Goal: Find specific page/section: Find specific page/section

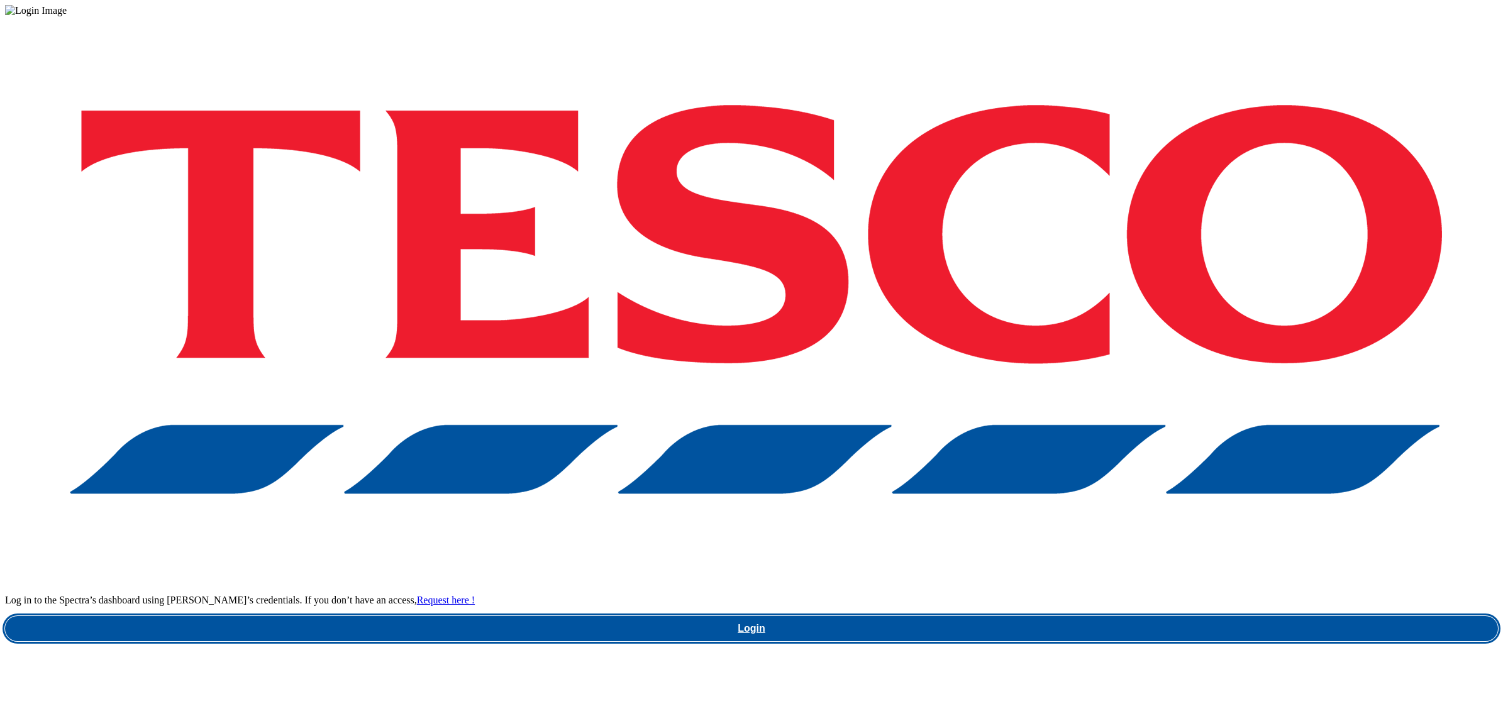
click at [1129, 616] on link "Login" at bounding box center [751, 628] width 1493 height 25
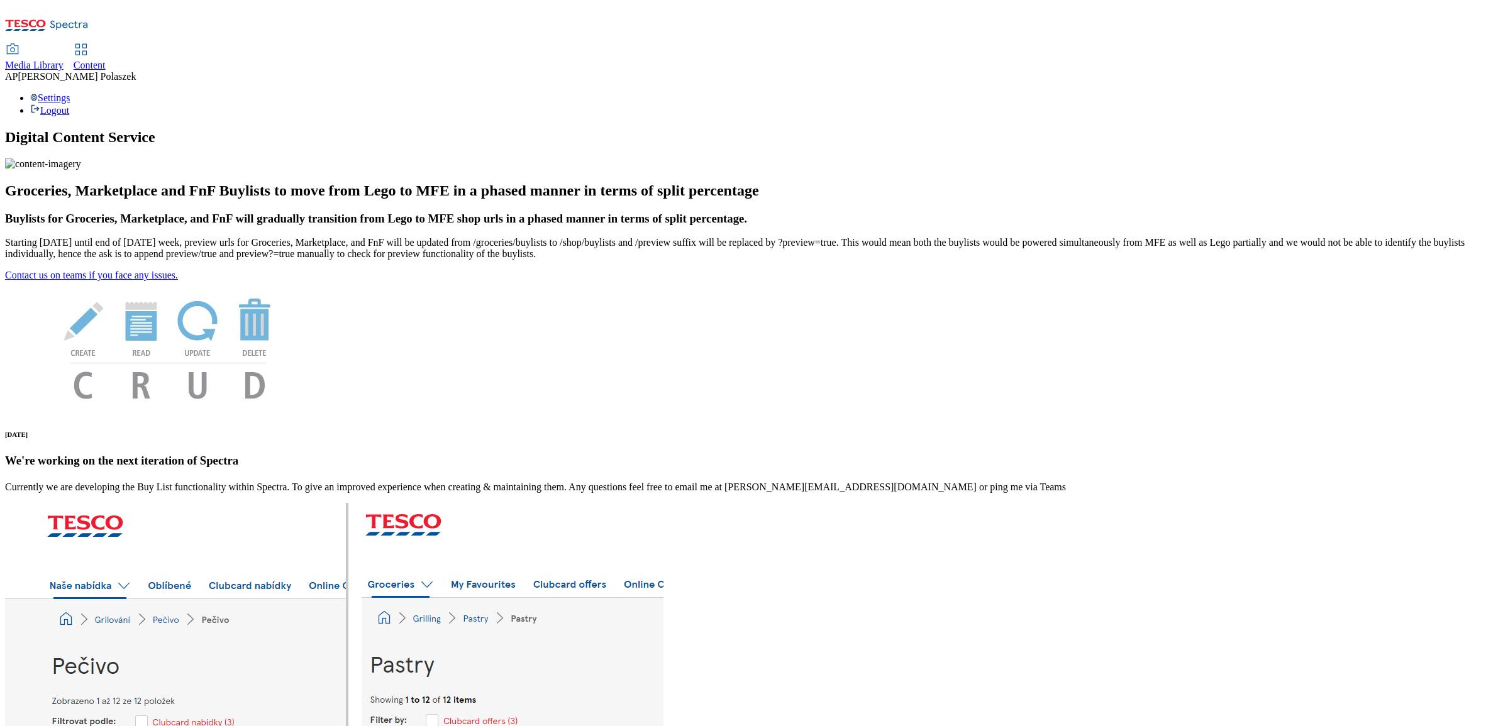
click at [64, 60] on span "Media Library" at bounding box center [34, 65] width 58 height 11
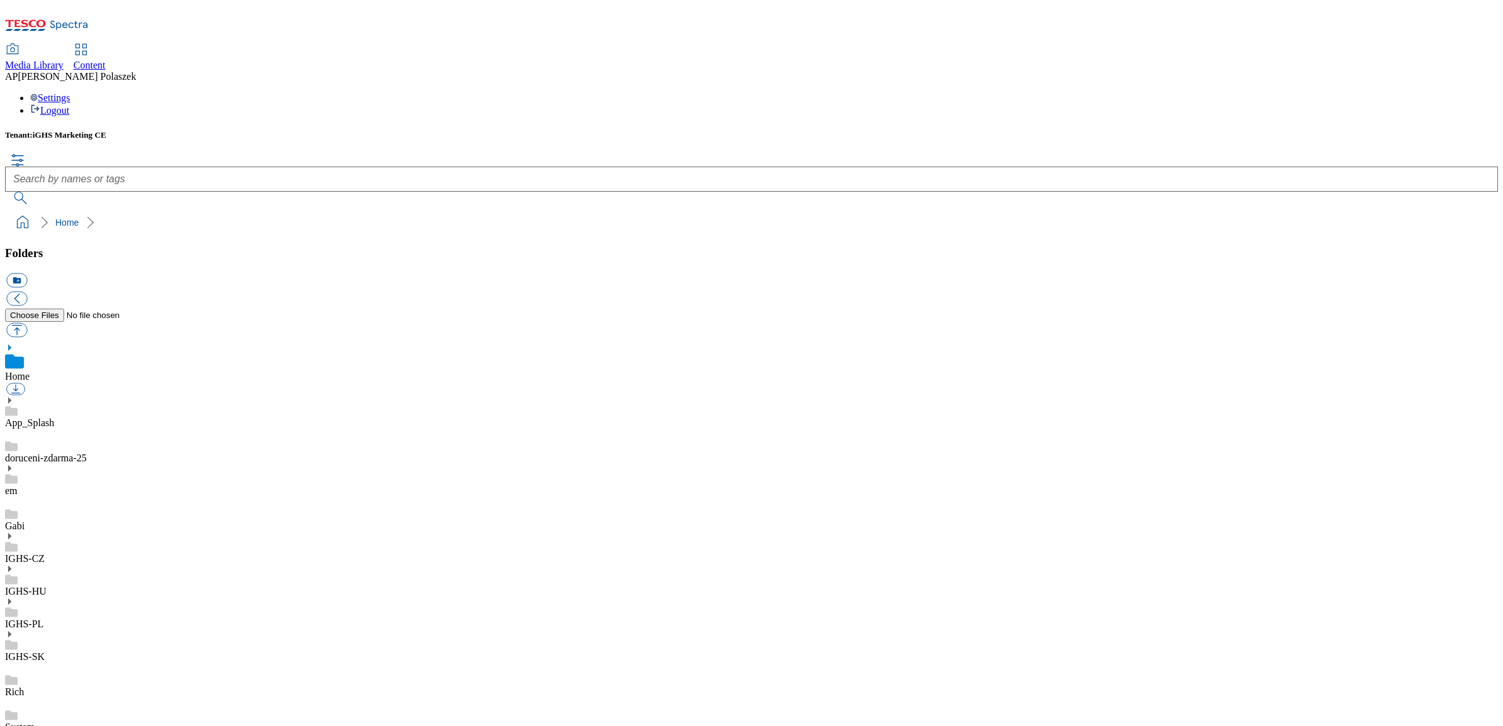
click at [45, 553] on link "IGHS-CZ" at bounding box center [25, 558] width 40 height 11
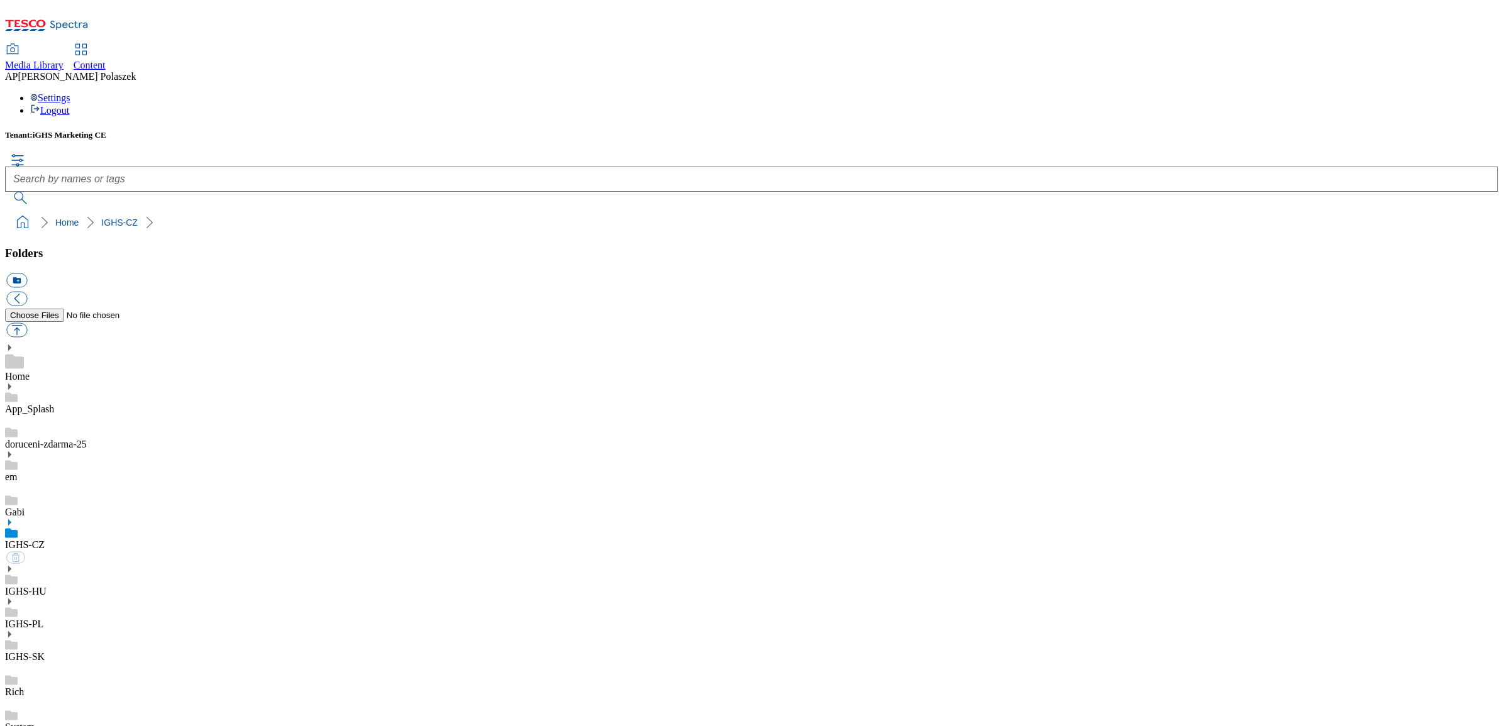
scroll to position [140, 0]
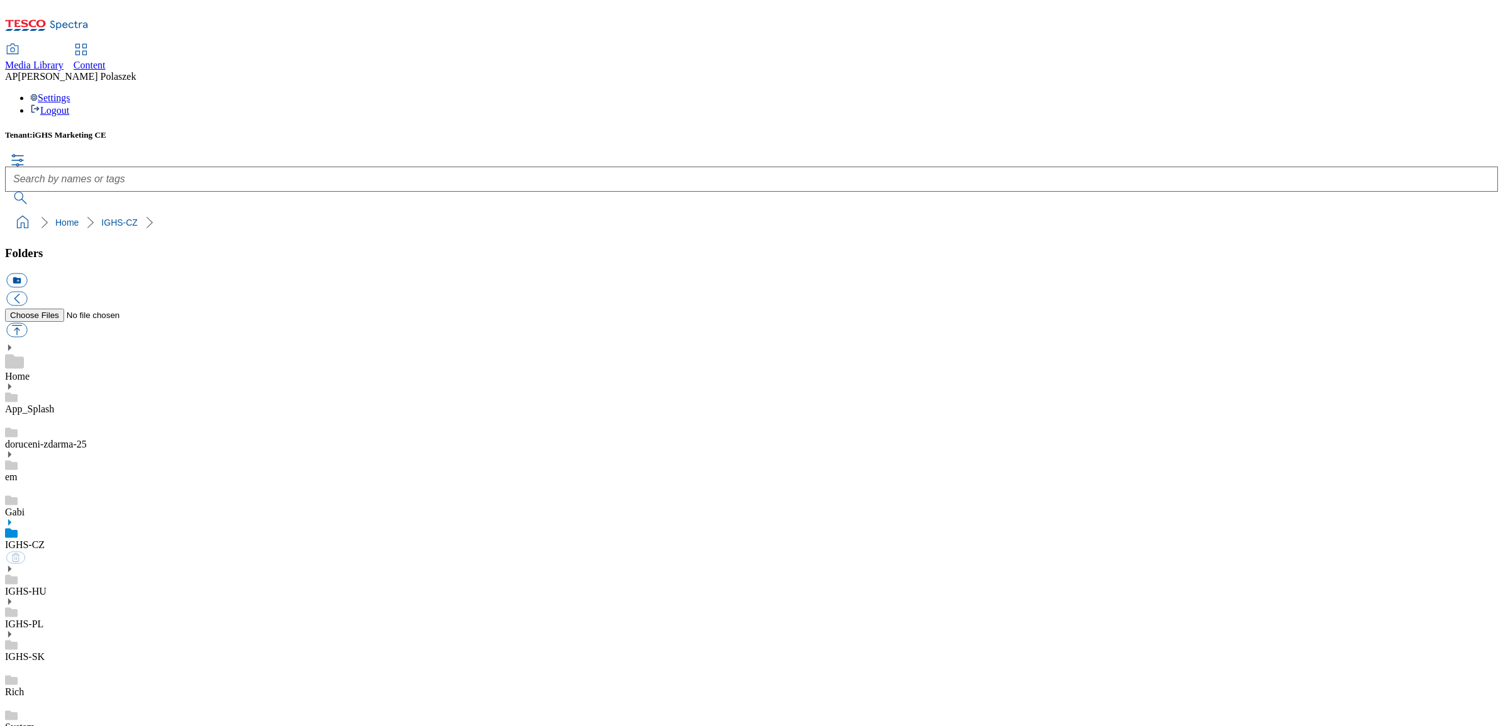
click at [111, 343] on div "Home" at bounding box center [751, 362] width 1493 height 39
click at [91, 630] on div "IGHS-SK" at bounding box center [751, 646] width 1493 height 33
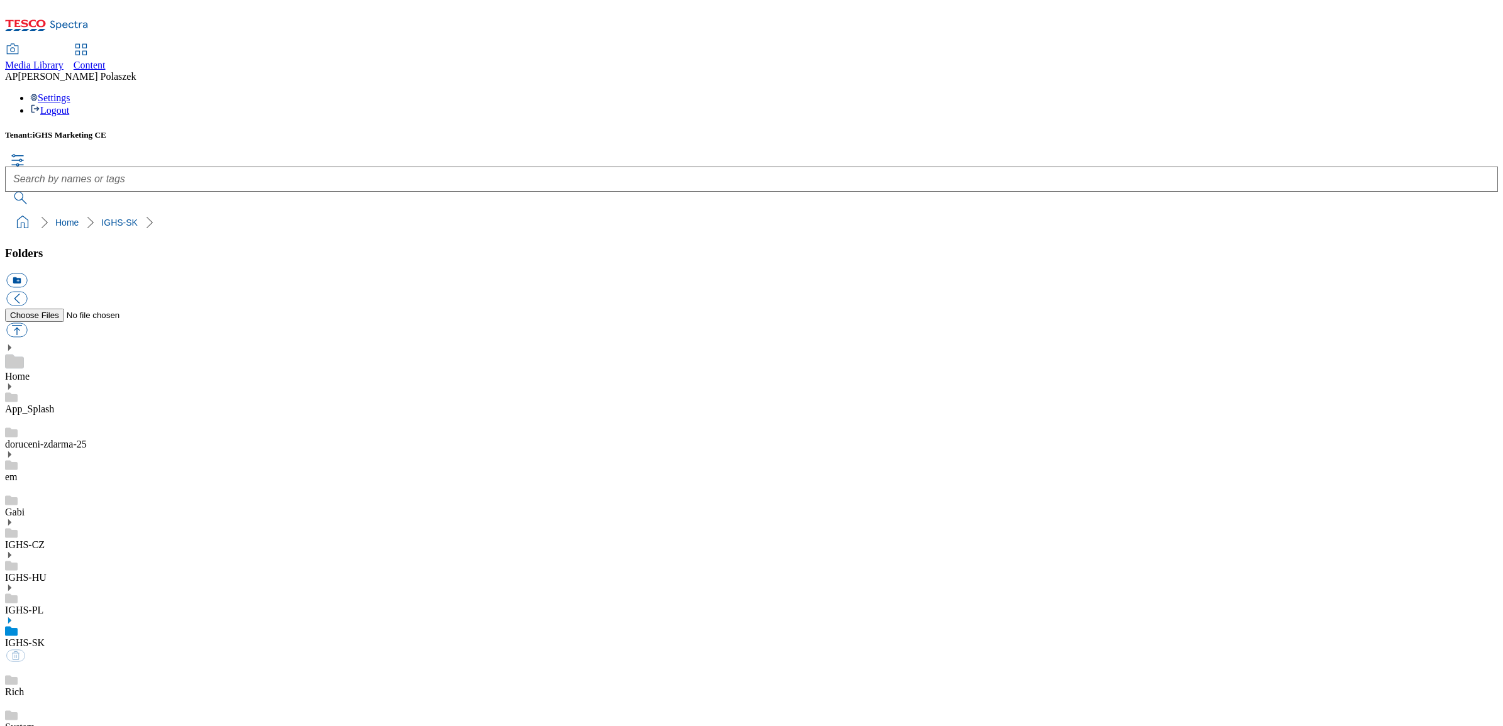
drag, startPoint x: 964, startPoint y: 509, endPoint x: 925, endPoint y: 635, distance: 131.7
click at [30, 371] on link "Home" at bounding box center [17, 376] width 25 height 11
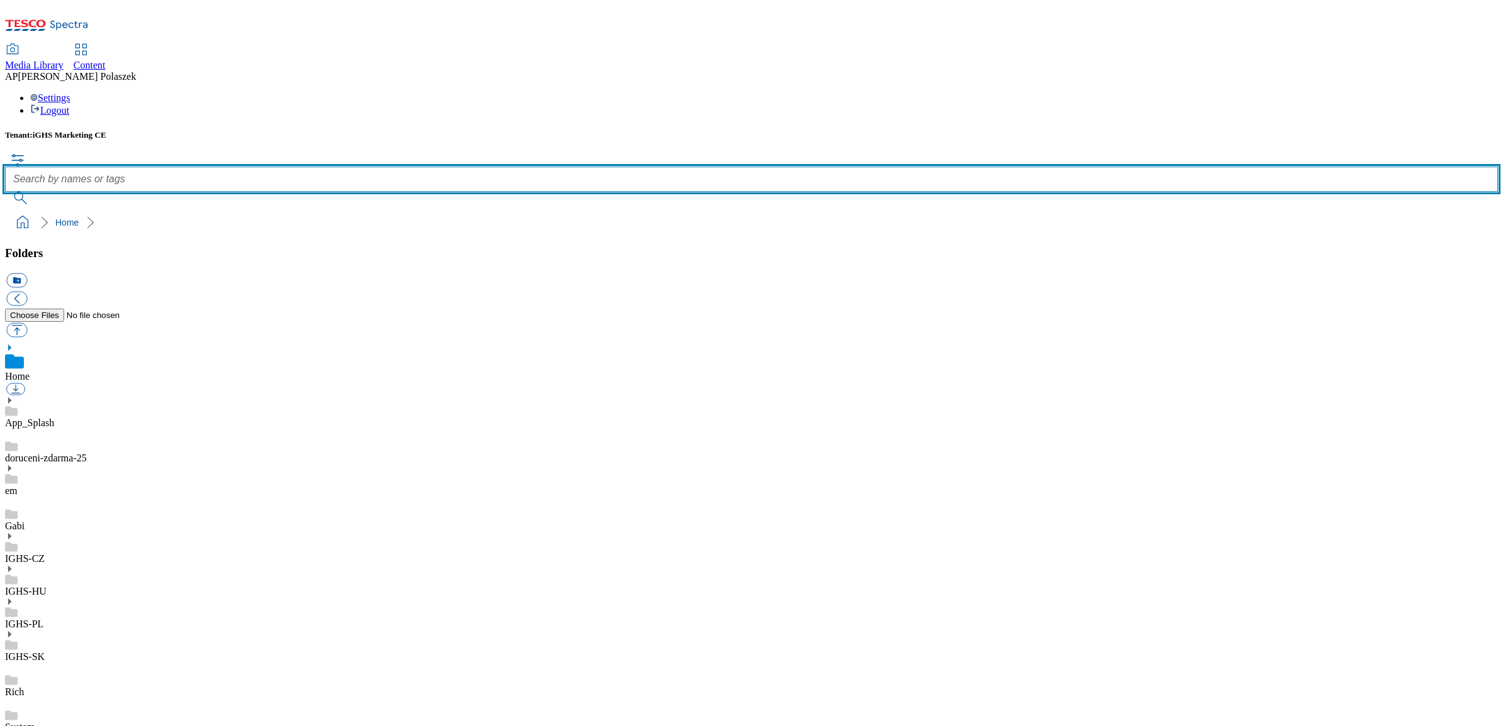
click at [567, 167] on input "text" at bounding box center [751, 179] width 1493 height 25
type input "LPG"
click at [5, 192] on button "submit" at bounding box center [21, 198] width 33 height 13
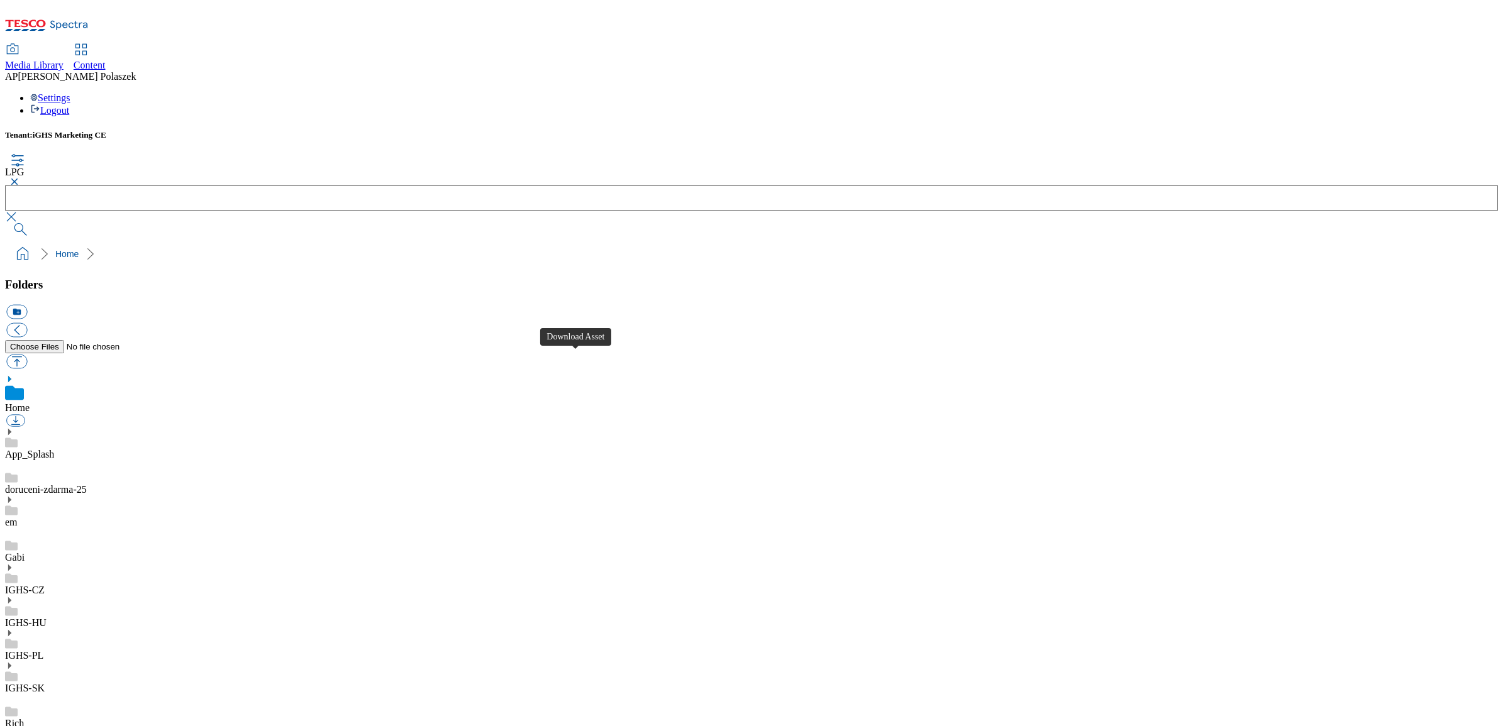
click at [650, 130] on div "Tenant: iGHS Marketing CE LPG Home" at bounding box center [751, 198] width 1493 height 136
click at [45, 585] on link "IGHS-CZ" at bounding box center [25, 590] width 40 height 11
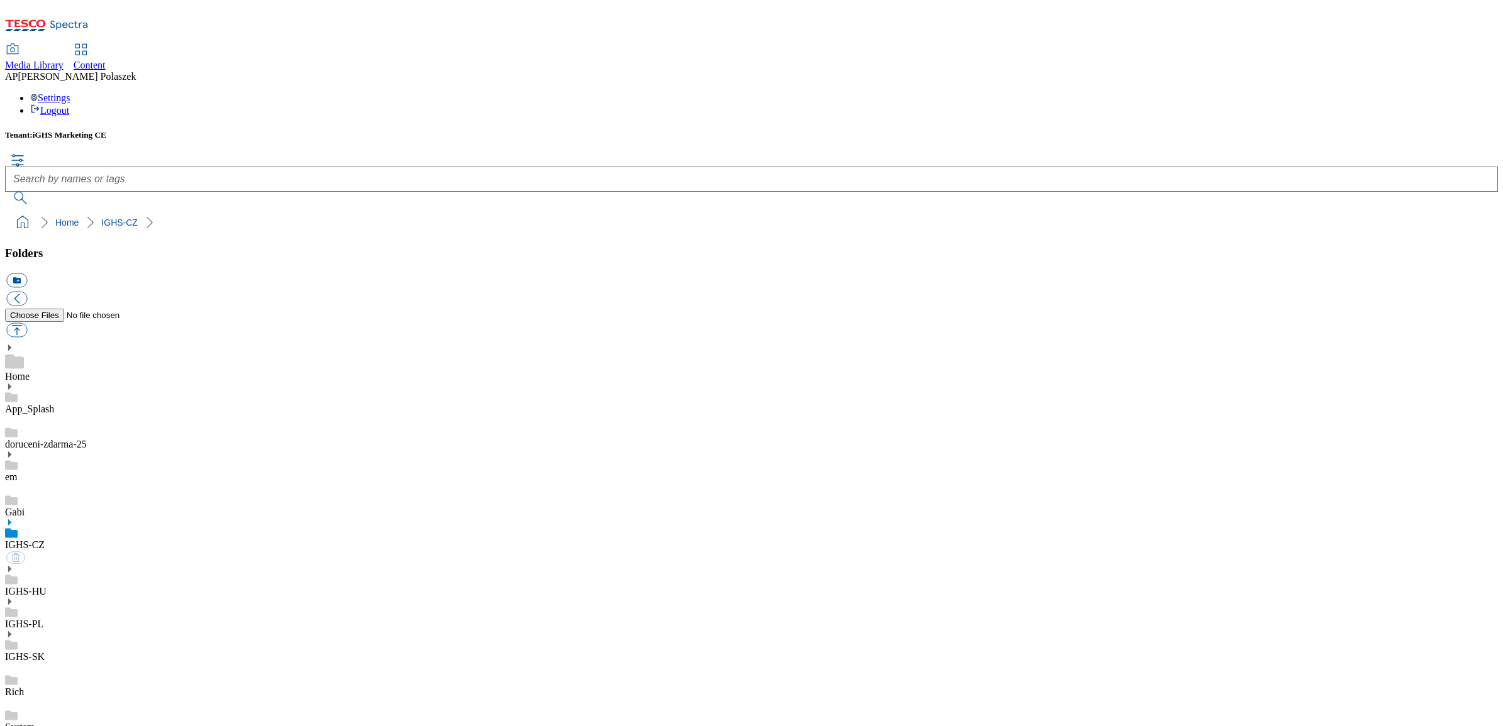
click at [225, 521] on div "Folders icon_new_folder Home App_Splash doruceni-zdarma-25 em Gabi IGHS-CZ IGHS…" at bounding box center [751, 526] width 1493 height 560
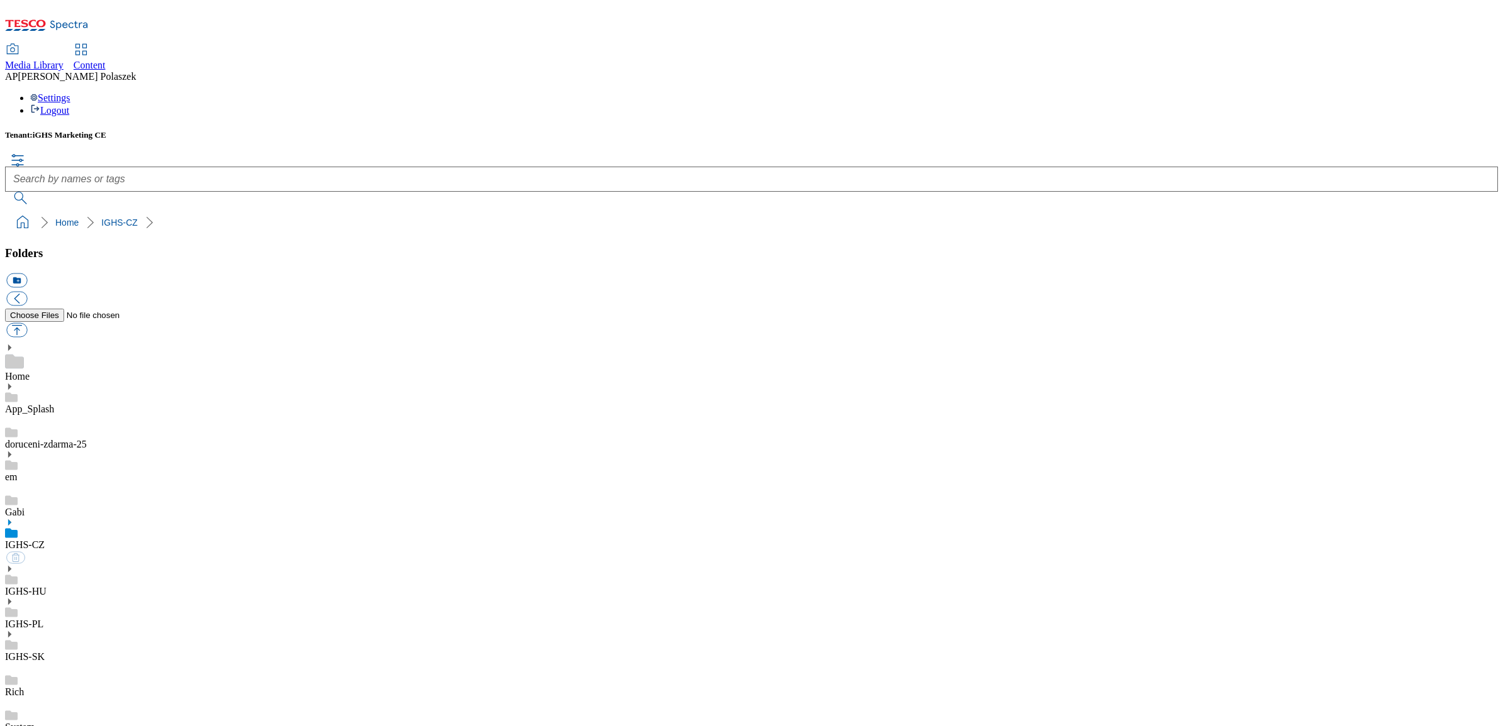
click at [45, 651] on link "IGHS-SK" at bounding box center [25, 656] width 40 height 11
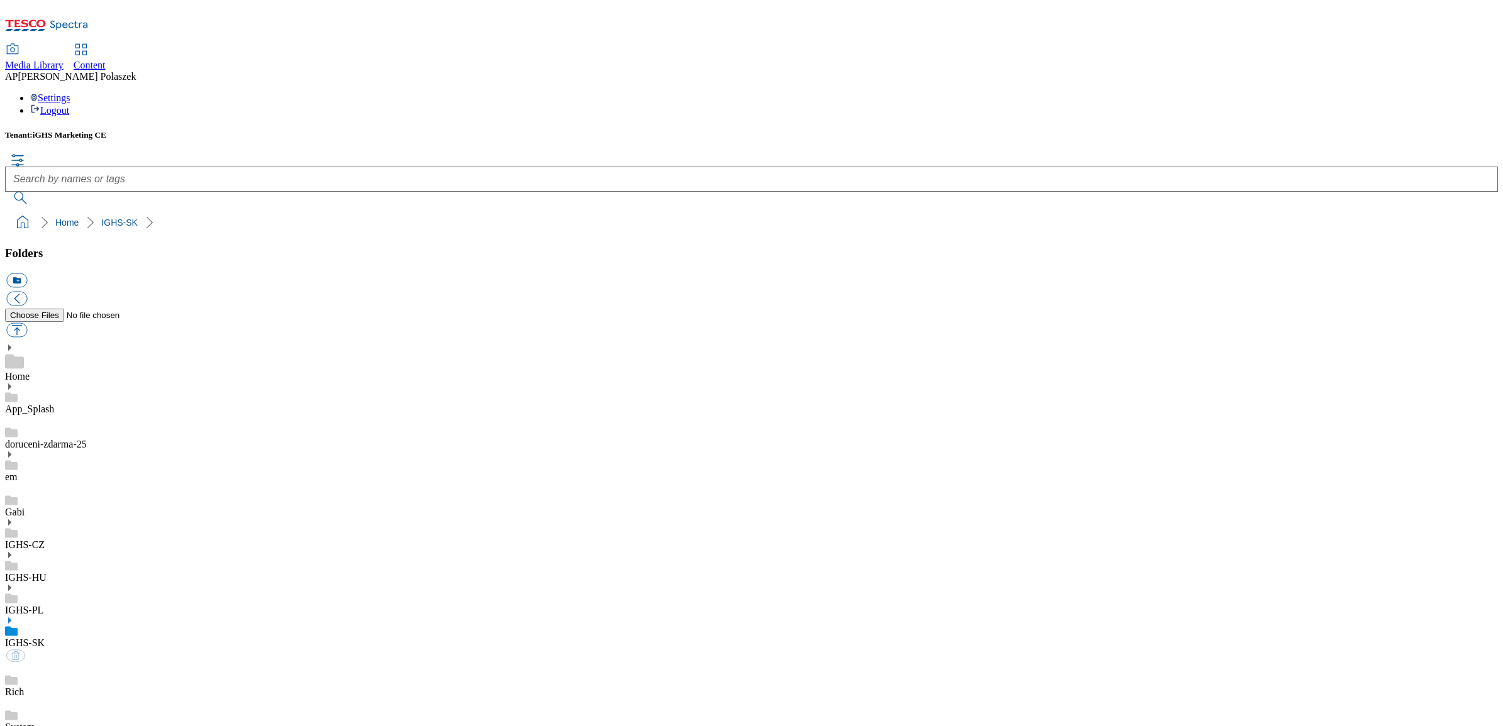
scroll to position [375, 0]
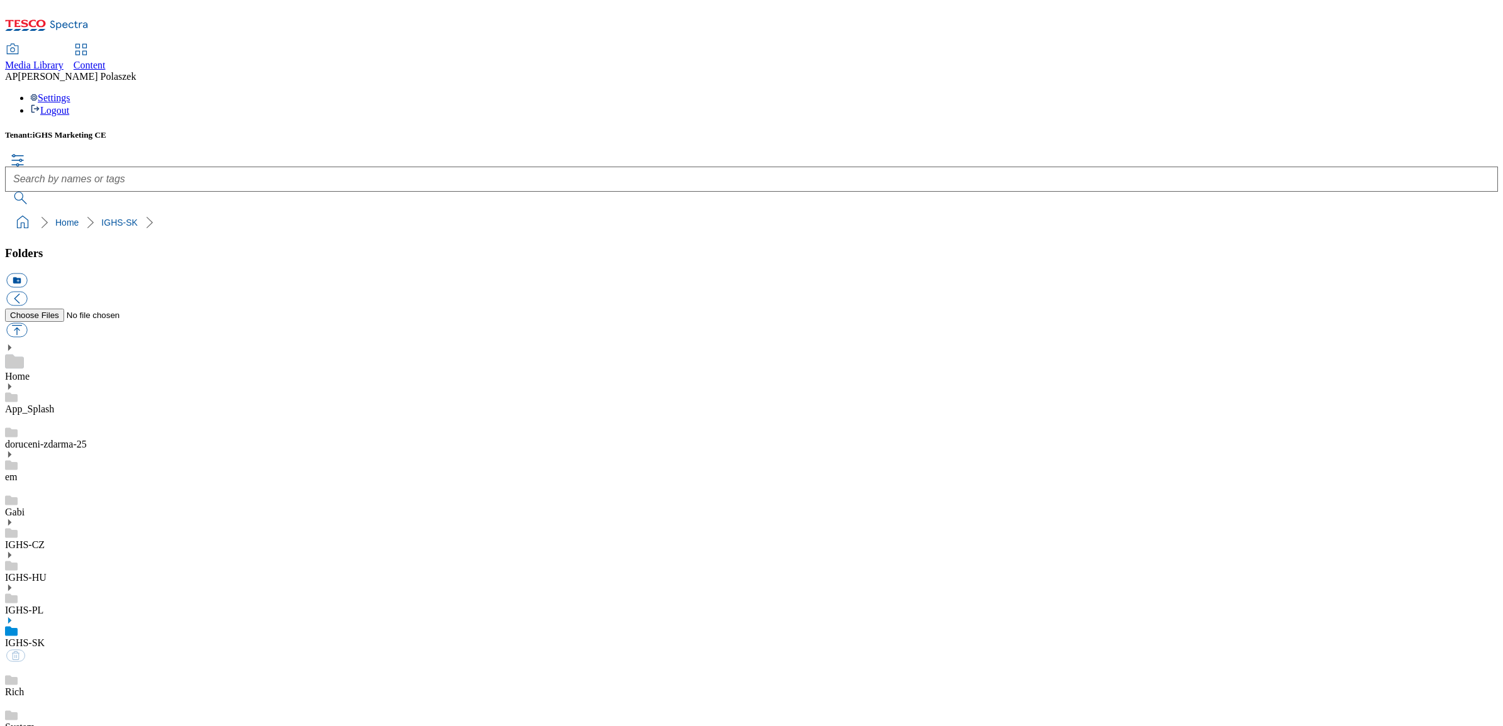
click at [54, 404] on link "App_Splash" at bounding box center [29, 409] width 49 height 11
click at [11, 384] on use at bounding box center [9, 387] width 3 height 6
click at [14, 382] on icon at bounding box center [9, 386] width 9 height 9
click at [79, 453] on link "doruceni-zdarma-25" at bounding box center [46, 458] width 82 height 11
click at [73, 464] on div "em" at bounding box center [751, 480] width 1493 height 33
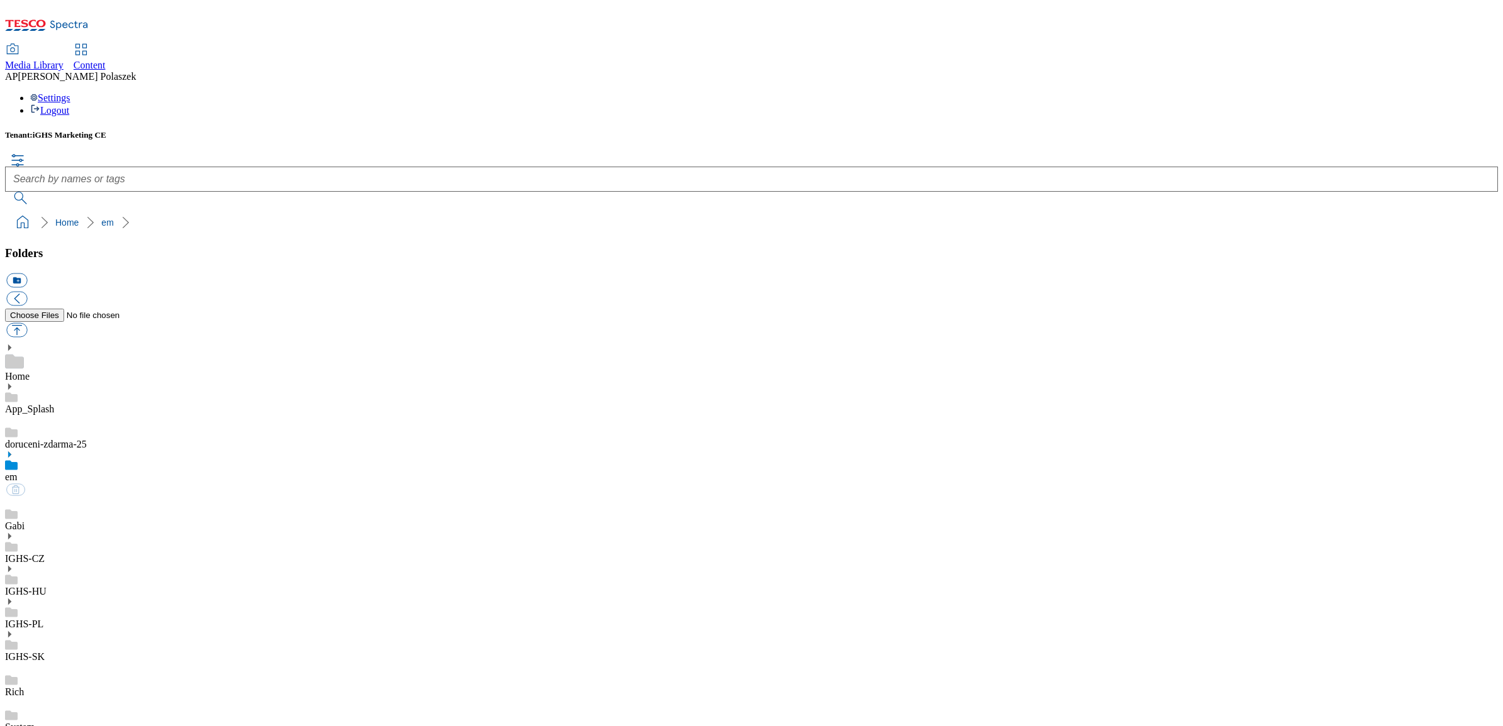
click at [74, 497] on div "Gabi" at bounding box center [751, 514] width 1493 height 35
click at [45, 553] on link "IGHS-CZ" at bounding box center [25, 558] width 40 height 11
click at [106, 60] on span "Content" at bounding box center [90, 65] width 32 height 11
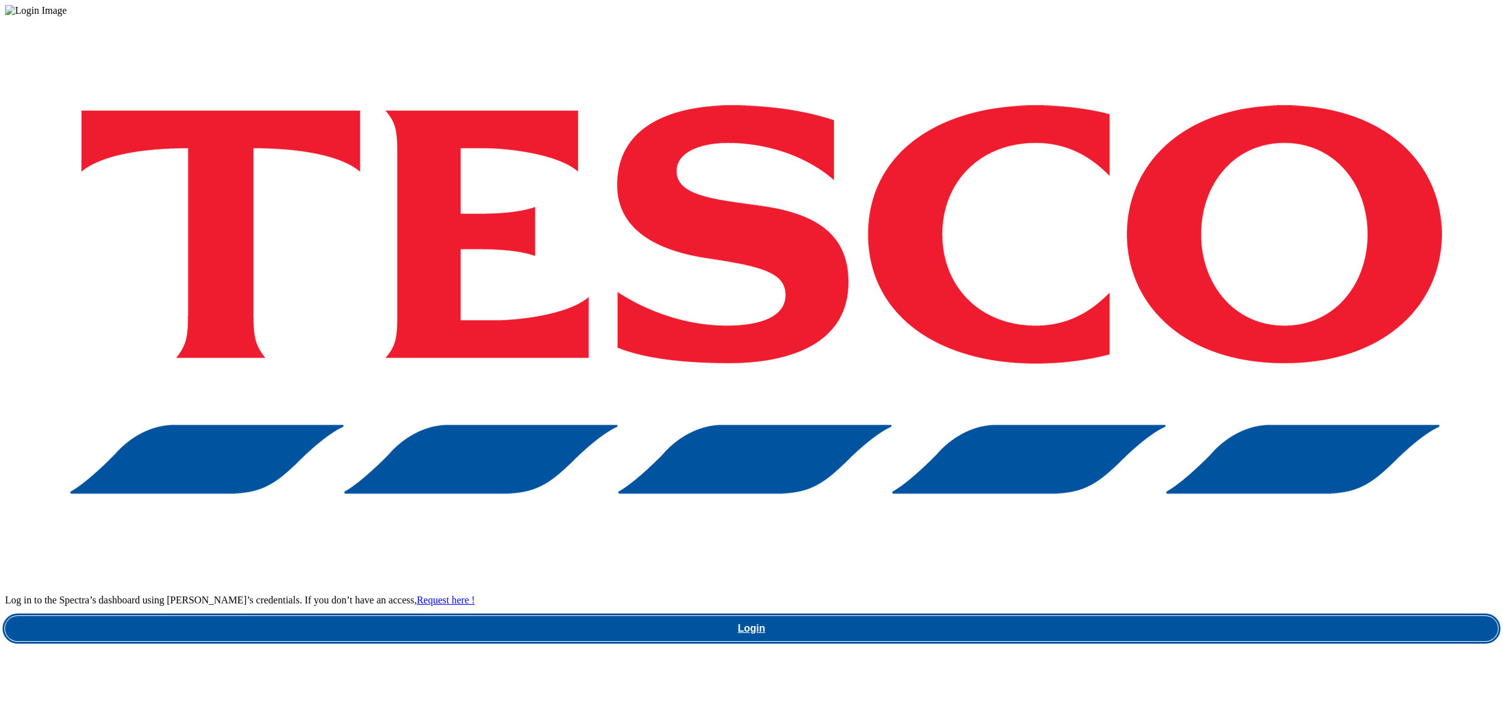
click at [1112, 616] on link "Login" at bounding box center [751, 628] width 1493 height 25
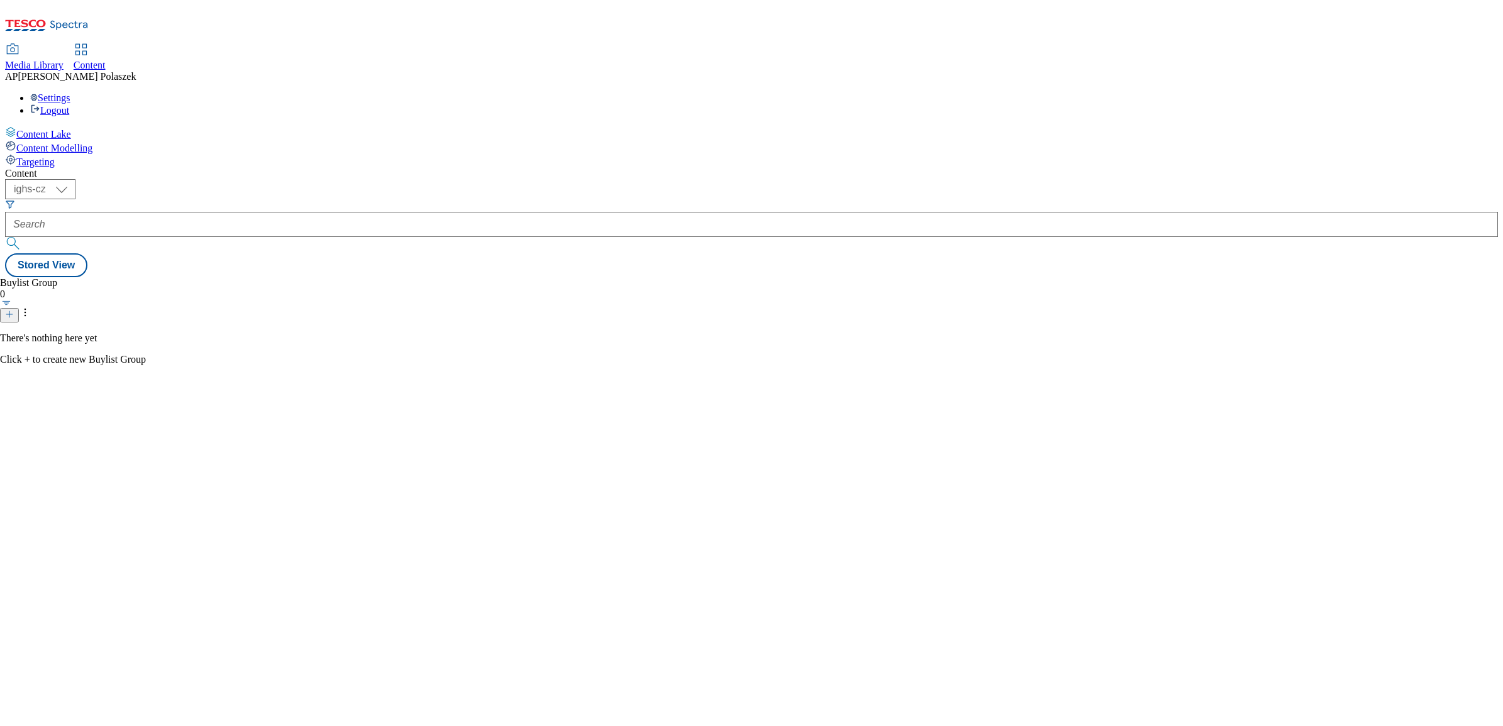
click at [20, 42] on icon at bounding box center [12, 49] width 15 height 15
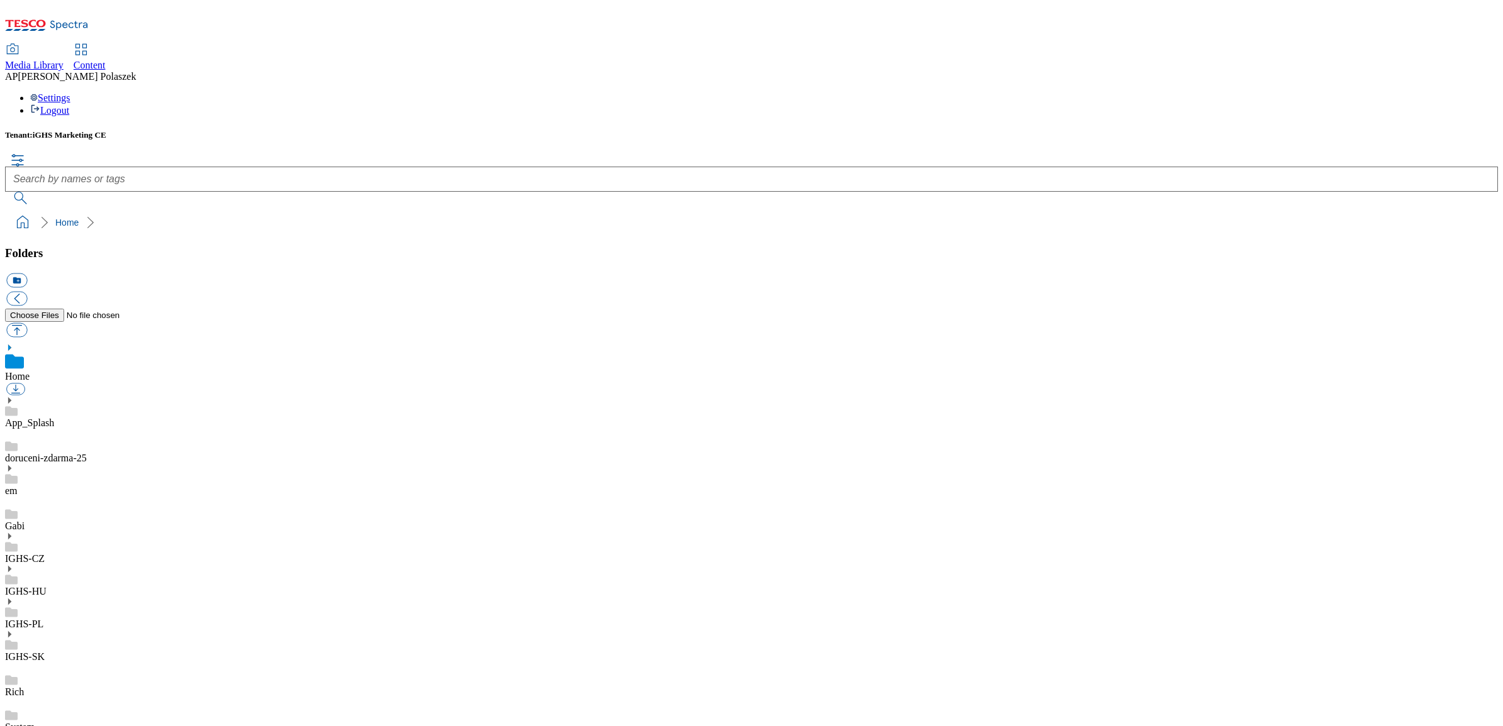
click at [54, 418] on link "App_Splash" at bounding box center [29, 423] width 49 height 11
click at [79, 453] on link "doruceni-zdarma-25" at bounding box center [46, 458] width 82 height 11
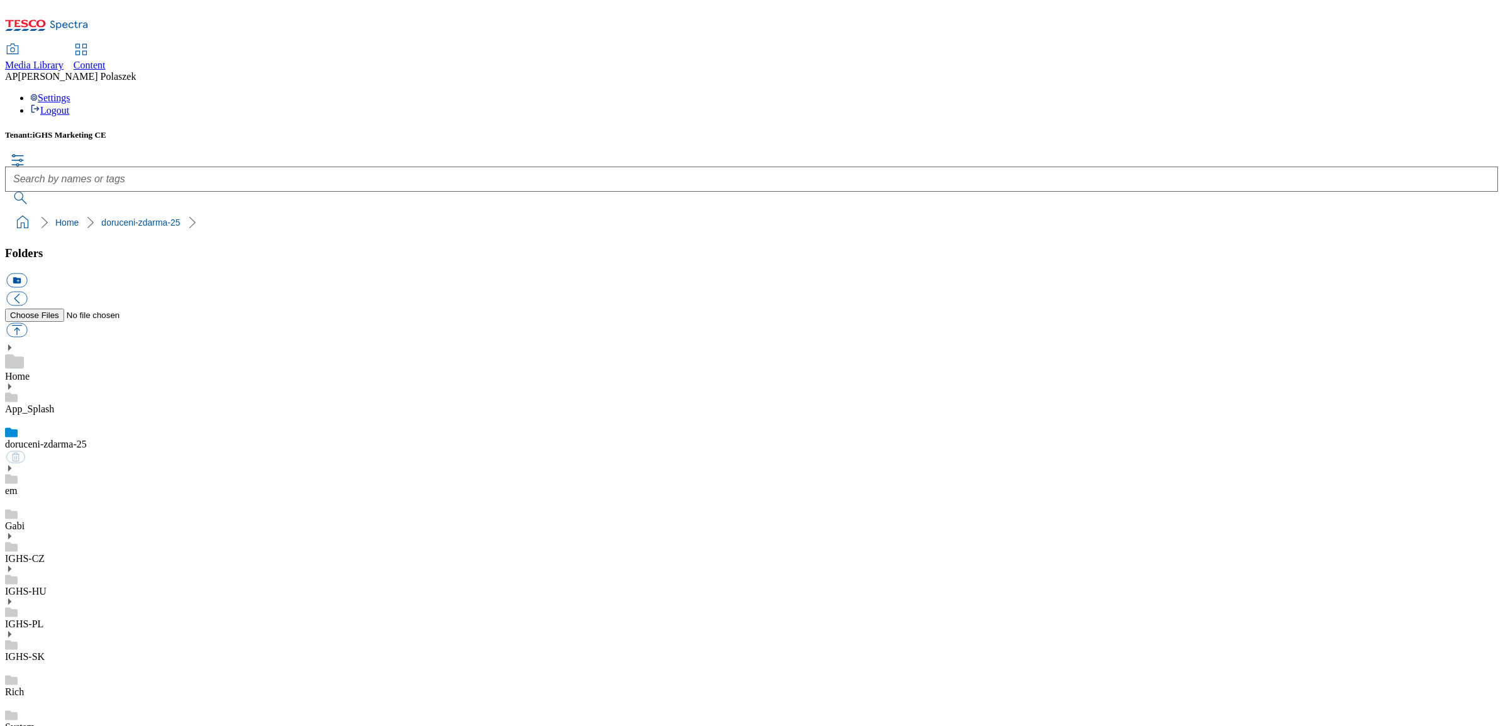
click at [18, 485] on link "em" at bounding box center [11, 490] width 13 height 11
click at [45, 553] on link "IGHS-CZ" at bounding box center [25, 558] width 40 height 11
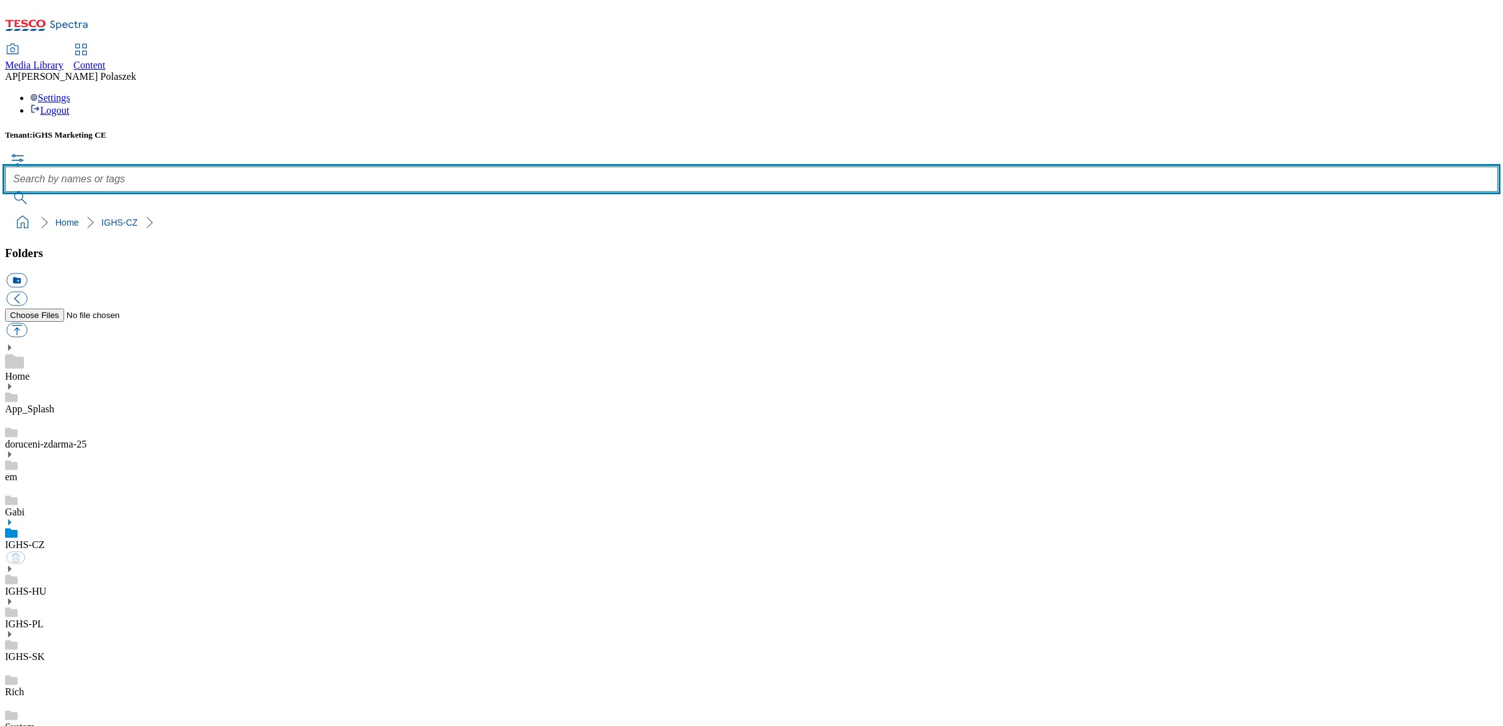
click at [664, 167] on input "text" at bounding box center [751, 179] width 1493 height 25
type input "tomatoes"
click at [5, 192] on button "submit" at bounding box center [21, 198] width 33 height 13
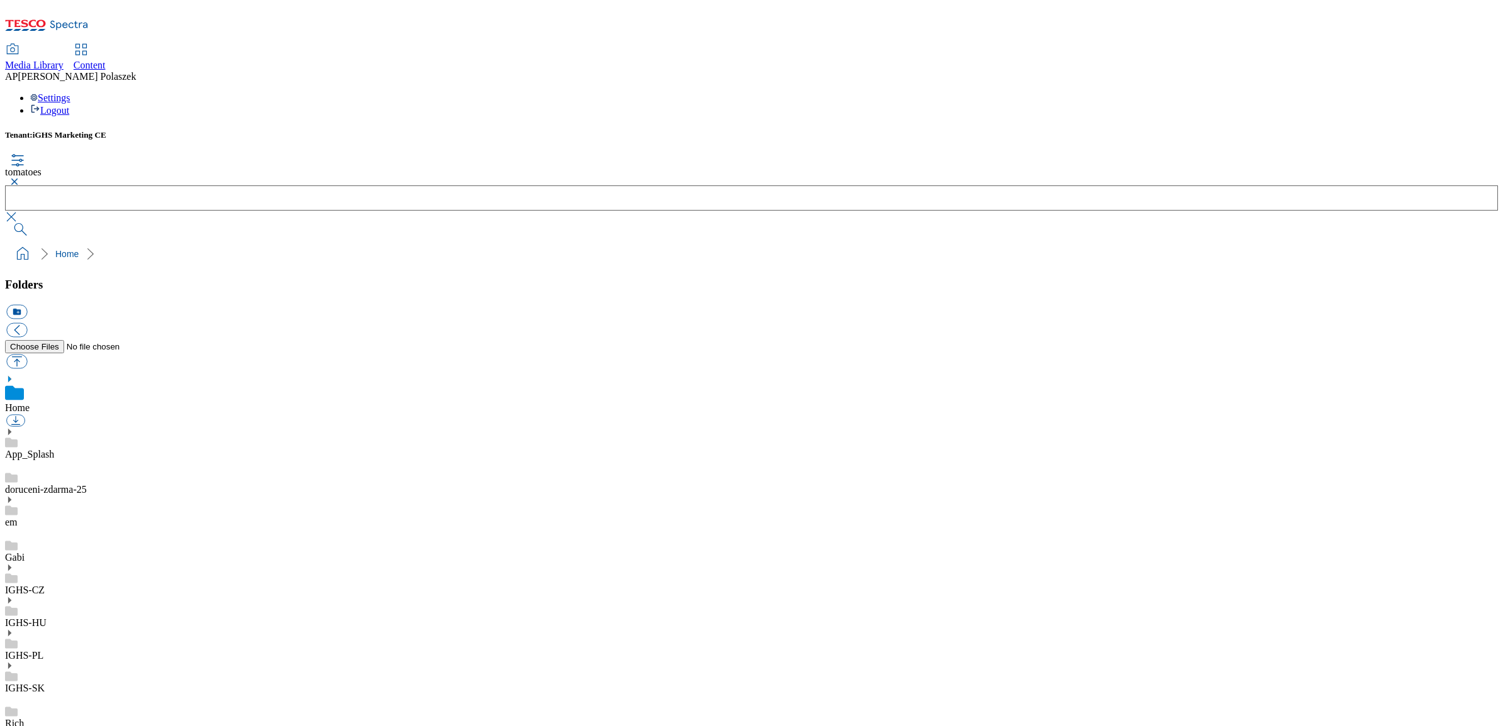
click at [20, 178] on button "button" at bounding box center [12, 182] width 15 height 8
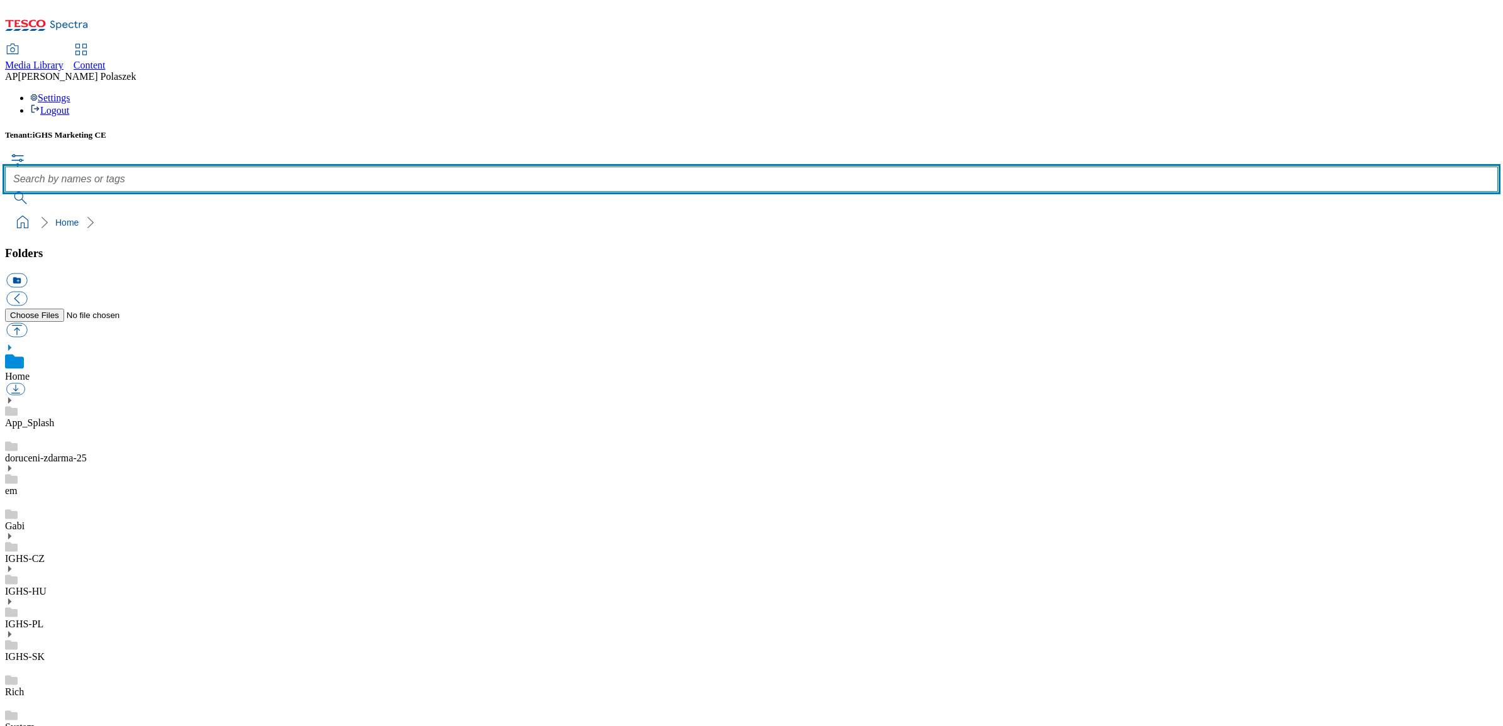
click at [689, 167] on input "text" at bounding box center [751, 179] width 1493 height 25
type input "tomatoe"
click at [5, 192] on button "submit" at bounding box center [21, 198] width 33 height 13
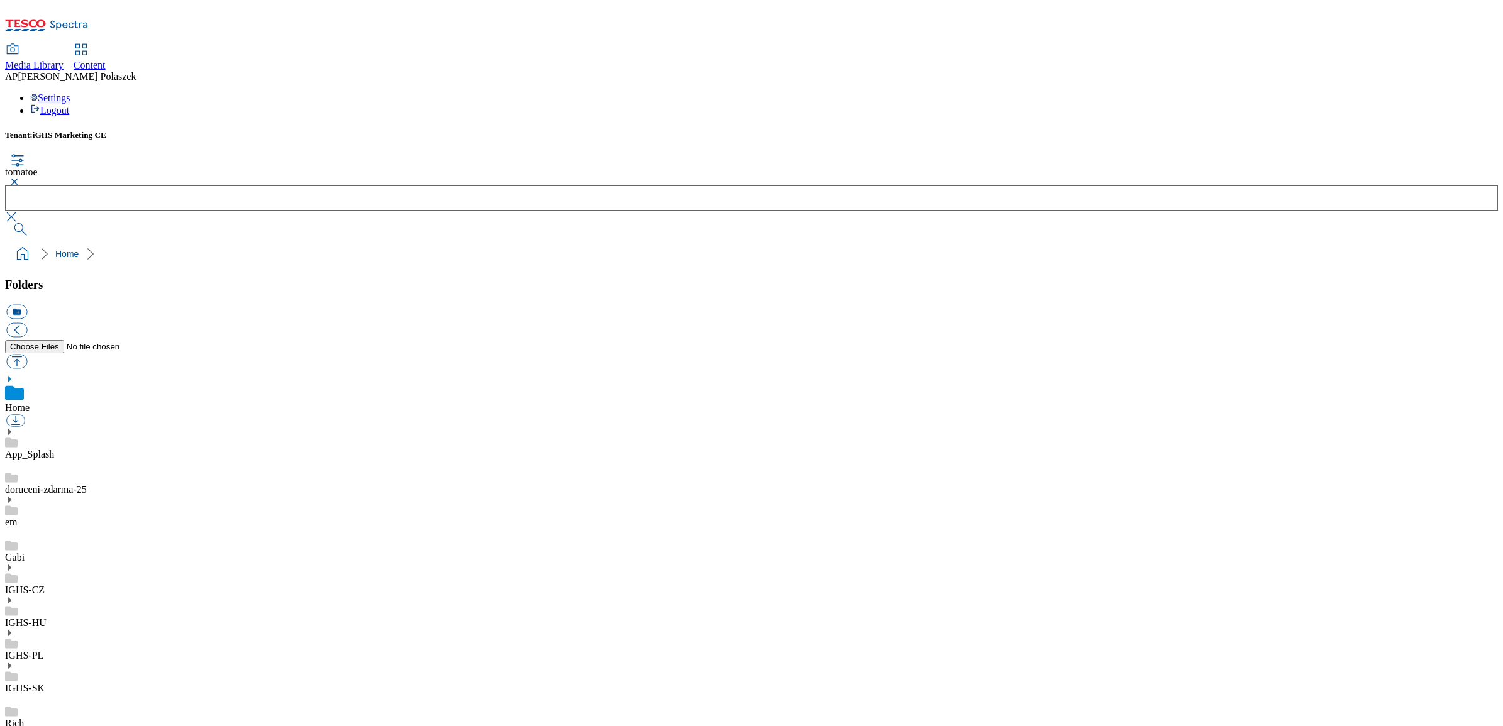
click at [20, 178] on button "button" at bounding box center [12, 182] width 15 height 8
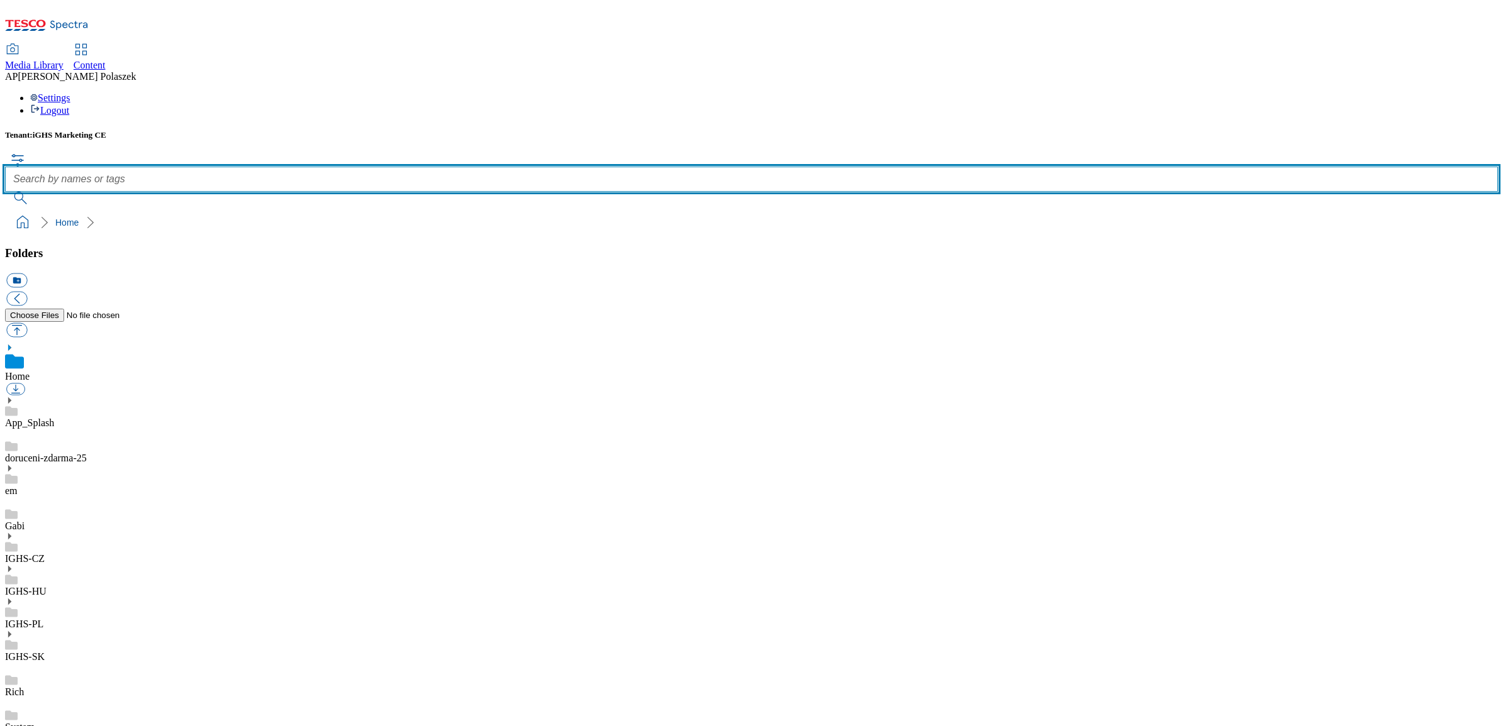
click at [577, 167] on input "text" at bounding box center [751, 179] width 1493 height 25
type input "autum"
click at [5, 192] on button "submit" at bounding box center [21, 198] width 33 height 13
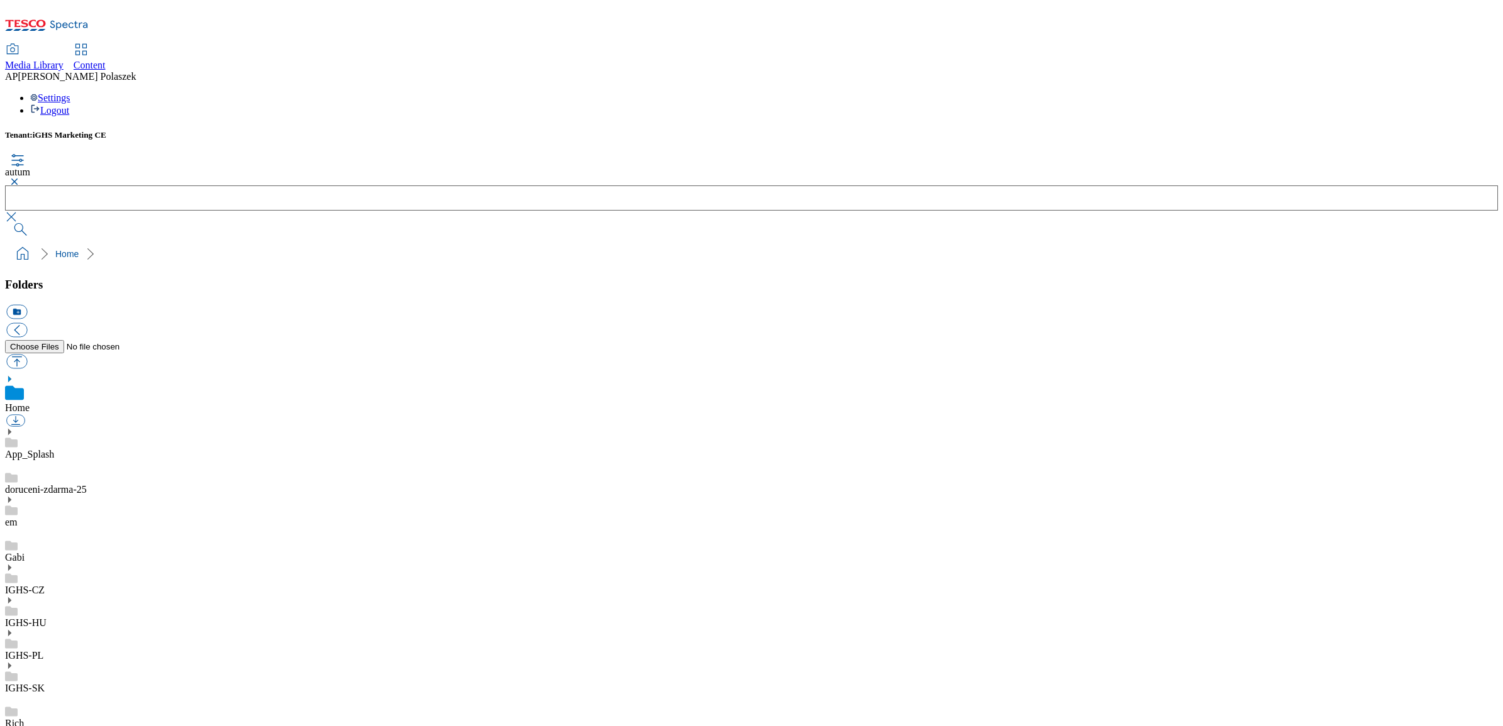
click at [20, 178] on button "button" at bounding box center [12, 182] width 15 height 8
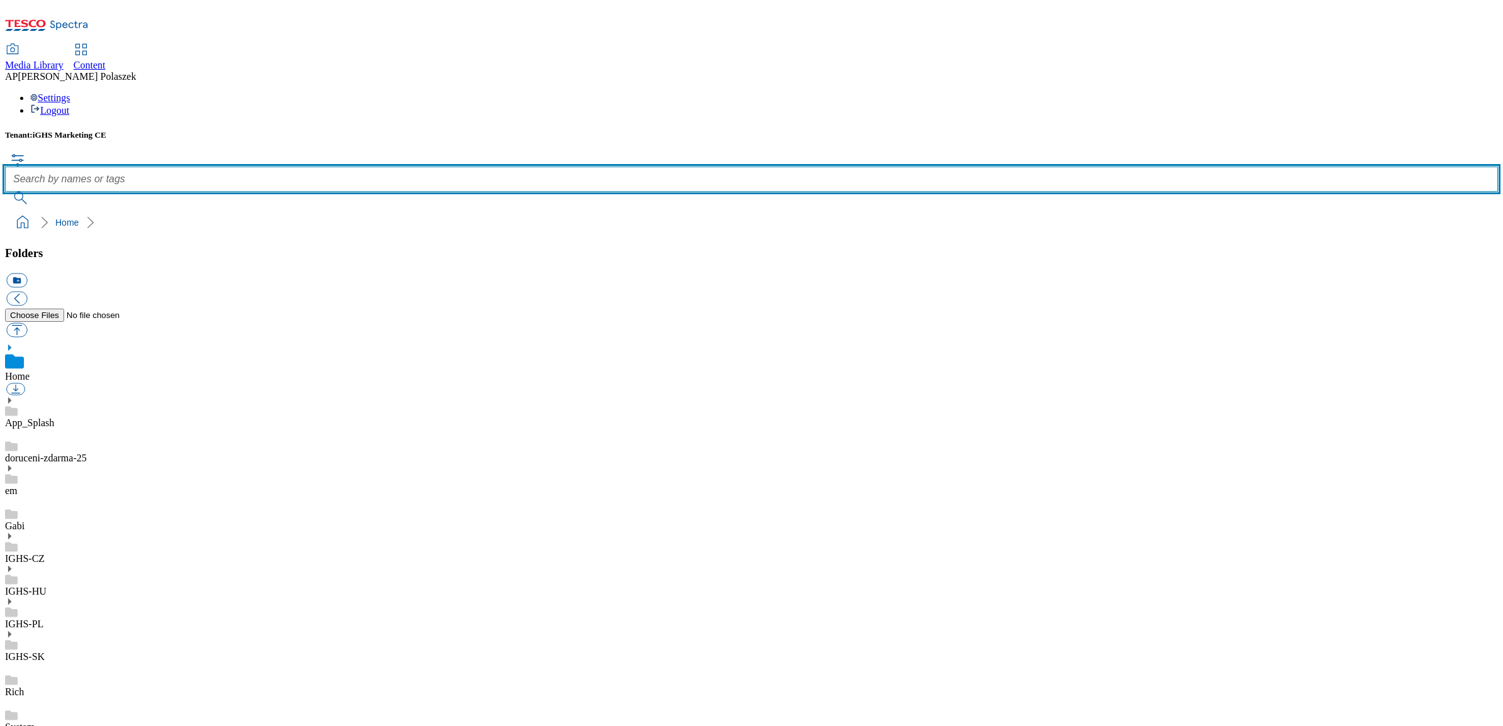
click at [580, 167] on input "text" at bounding box center [751, 179] width 1493 height 25
type input "autumn"
click at [5, 192] on button "submit" at bounding box center [21, 198] width 33 height 13
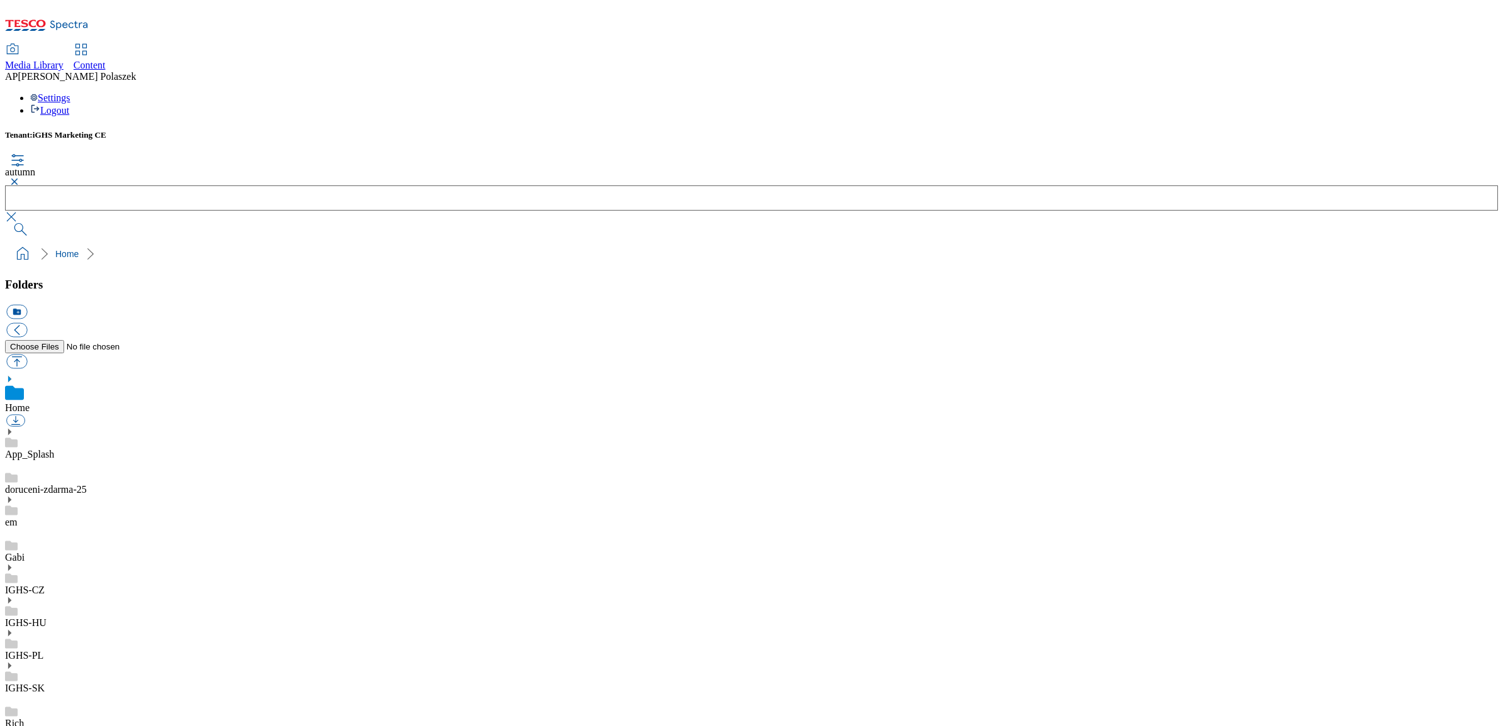
click at [20, 178] on button "button" at bounding box center [12, 182] width 15 height 8
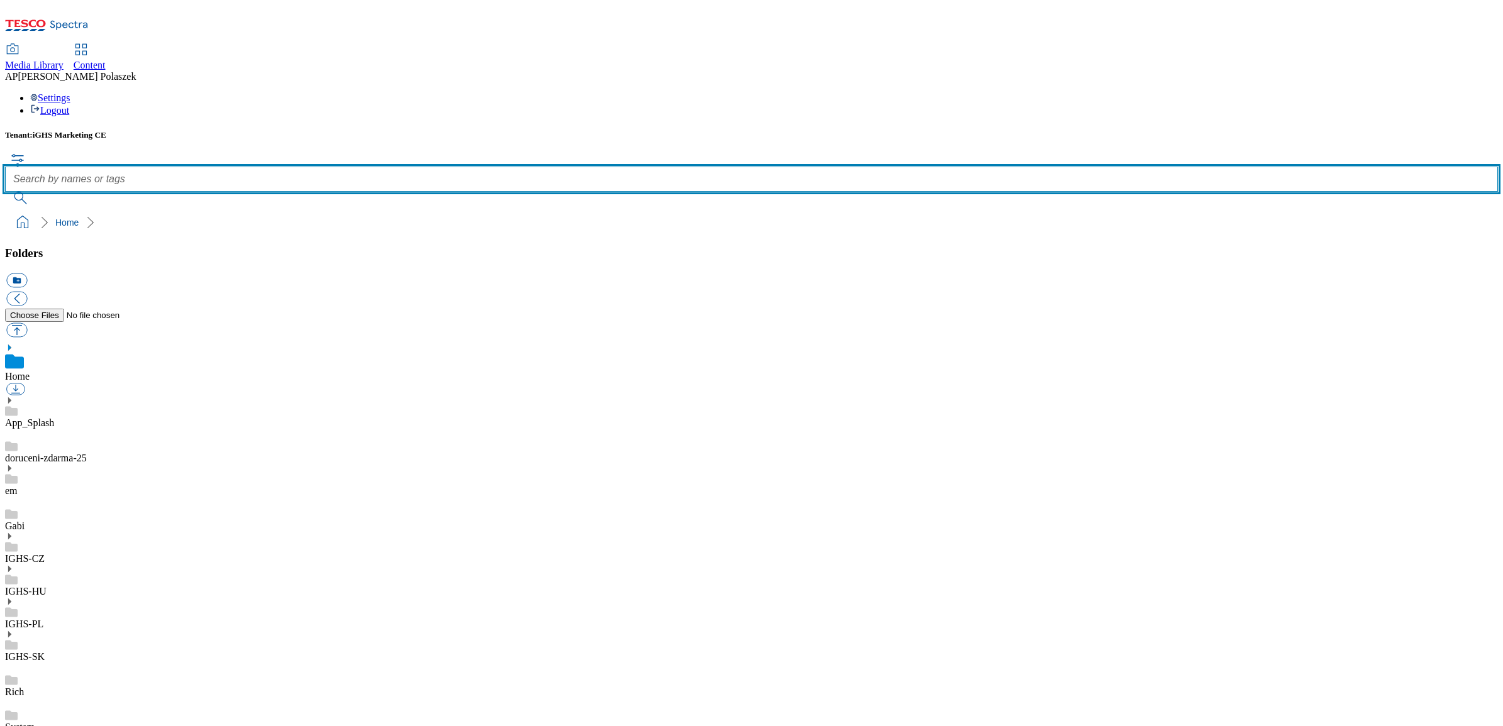
click at [536, 167] on input "text" at bounding box center [751, 179] width 1493 height 25
type input "cucumbers"
click at [5, 192] on button "submit" at bounding box center [21, 198] width 33 height 13
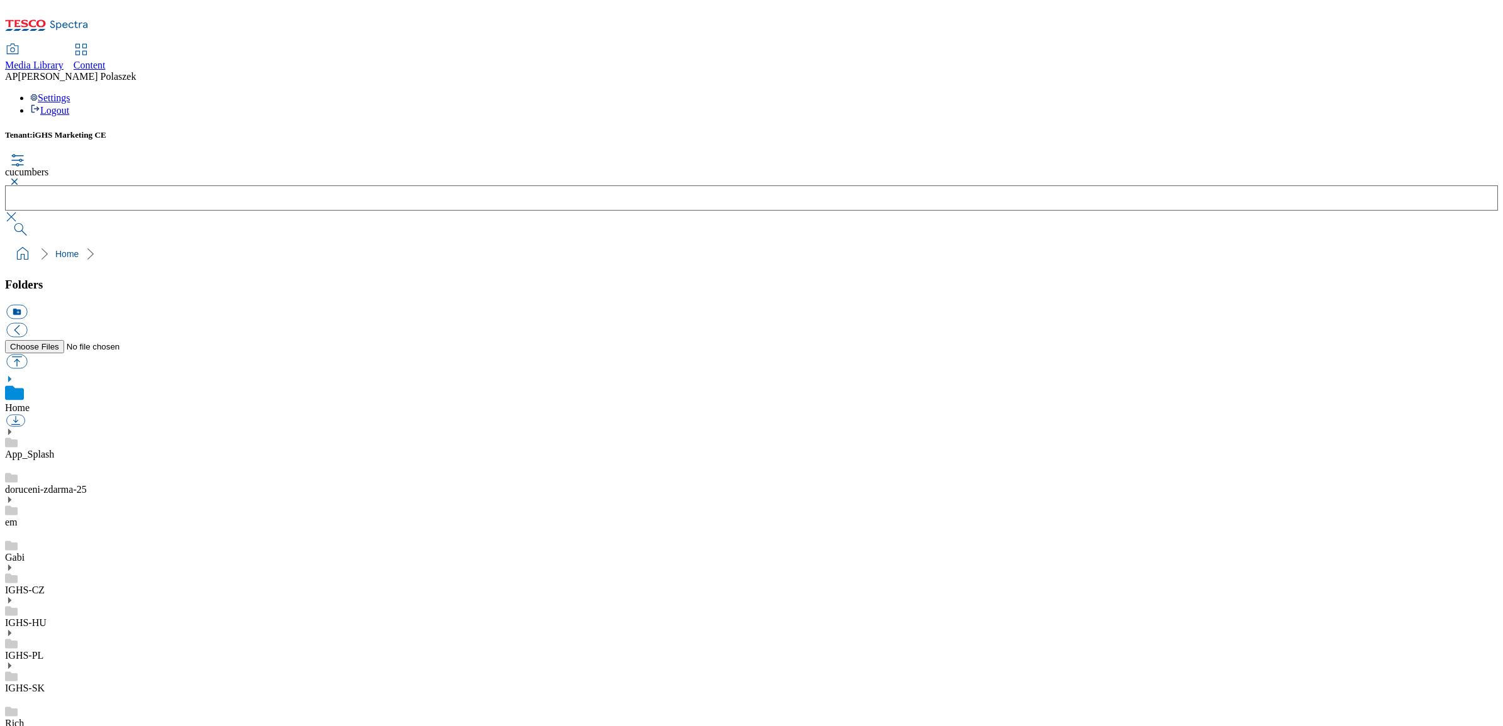
click at [20, 178] on button "button" at bounding box center [12, 182] width 15 height 8
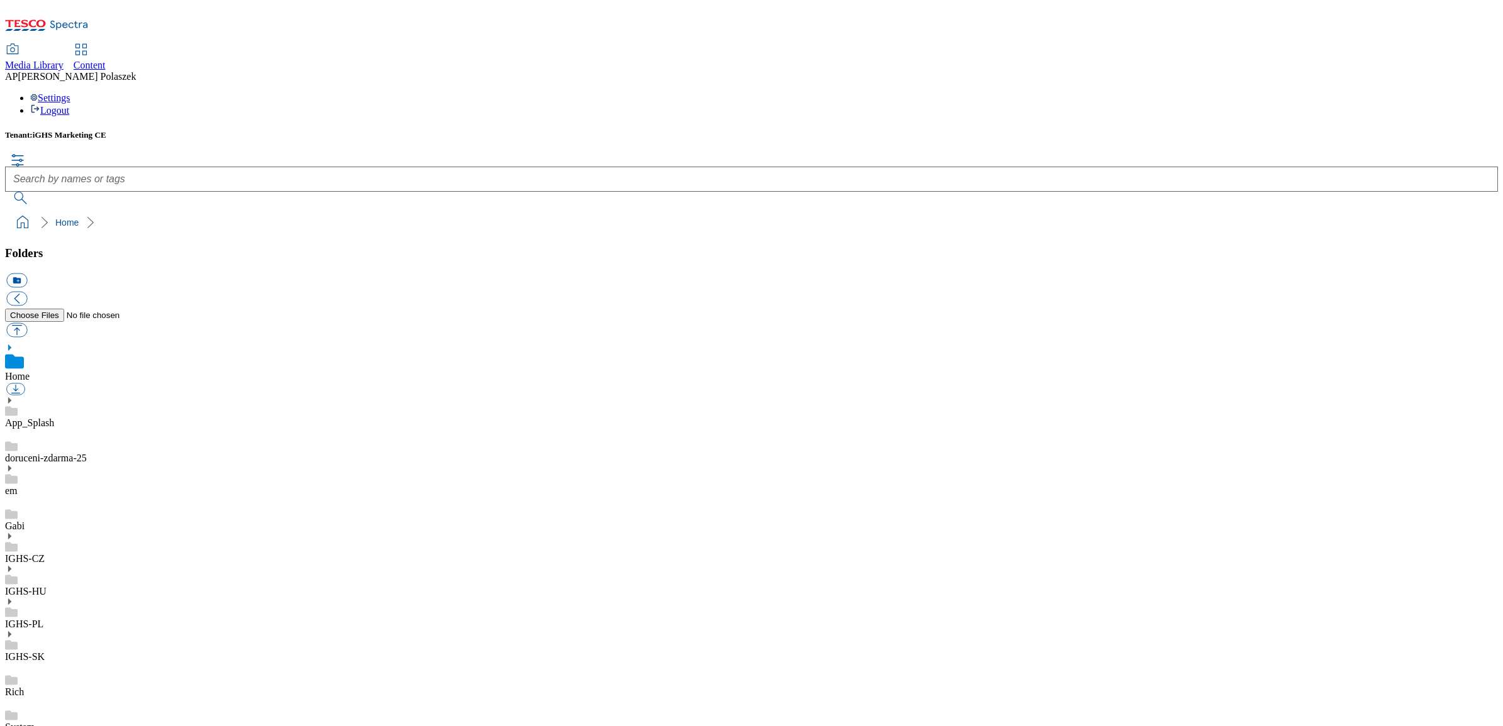
scroll to position [316, 0]
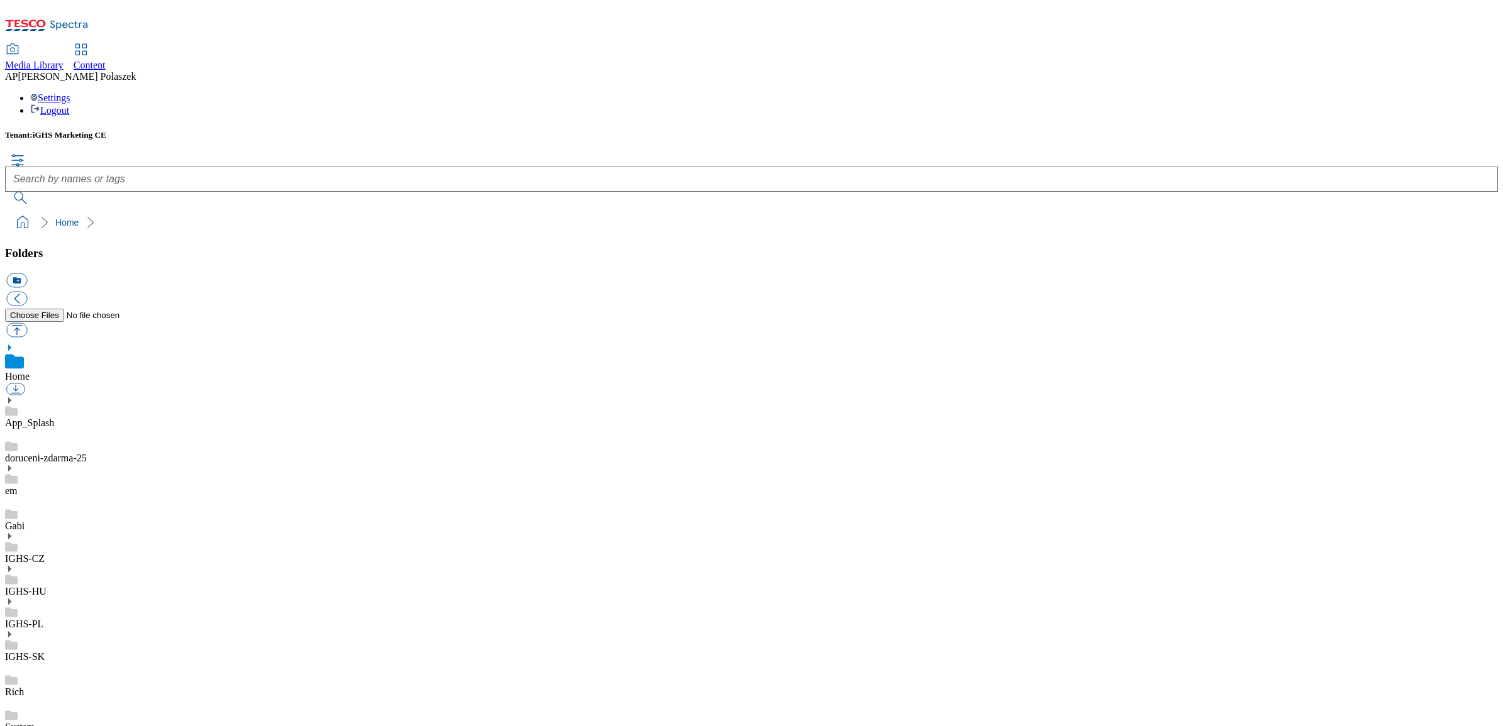
drag, startPoint x: 1033, startPoint y: 280, endPoint x: 1025, endPoint y: 358, distance: 78.4
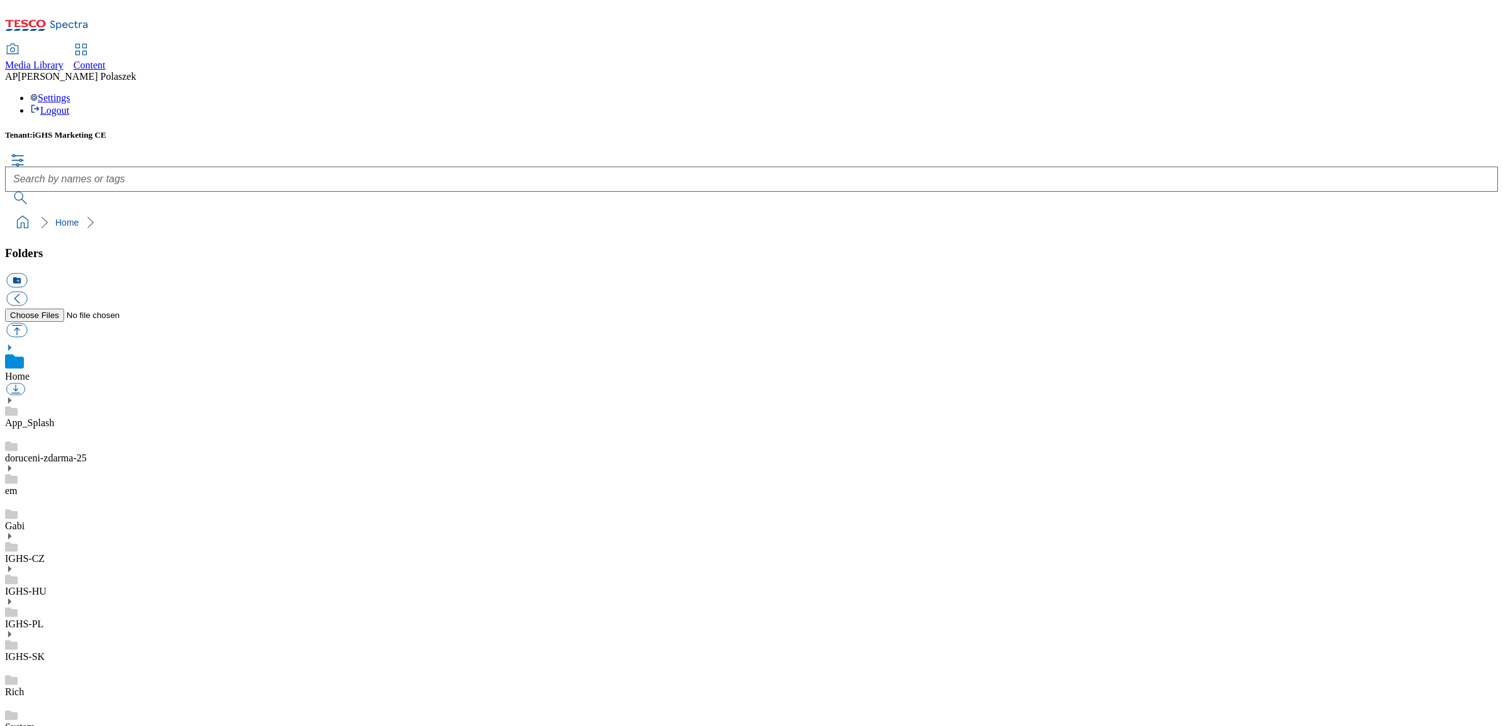
scroll to position [316, 0]
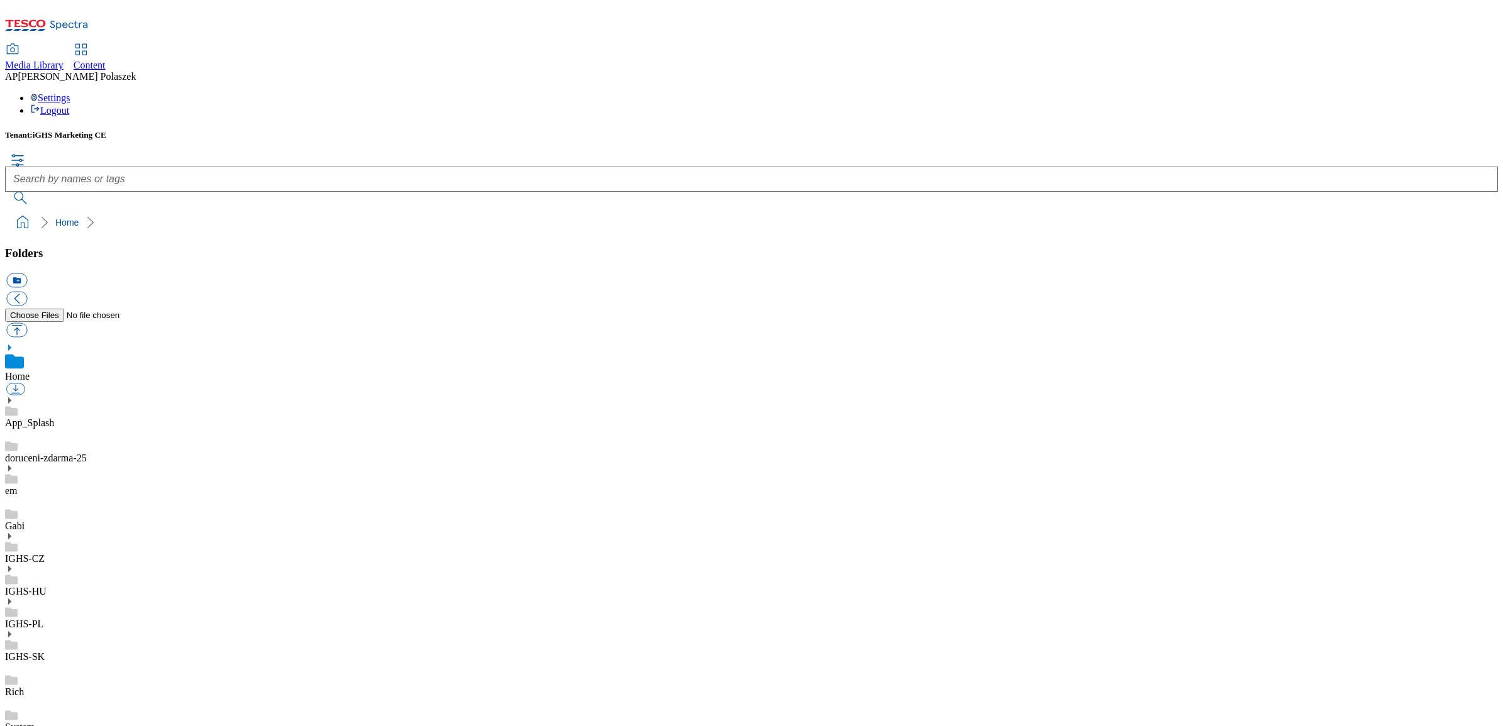
scroll to position [316, 0]
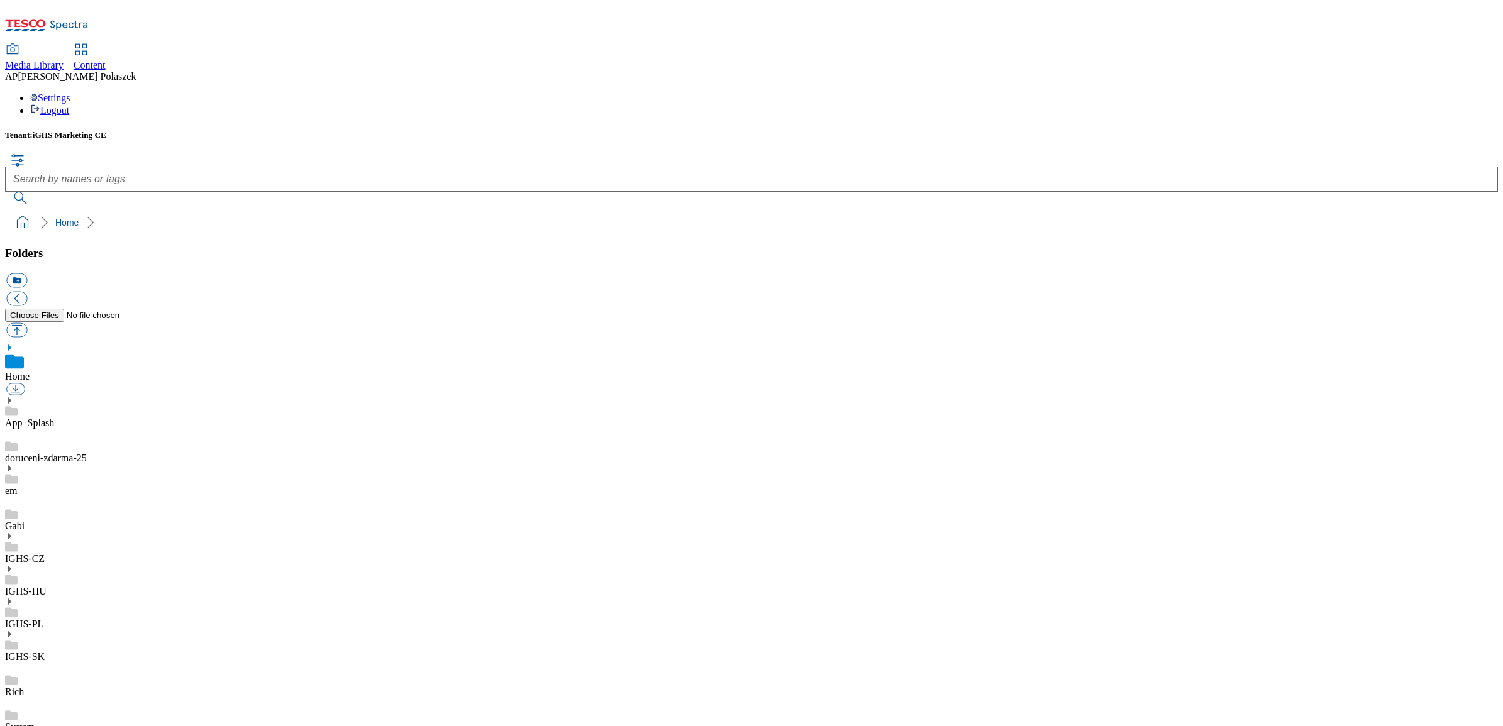
scroll to position [316, 0]
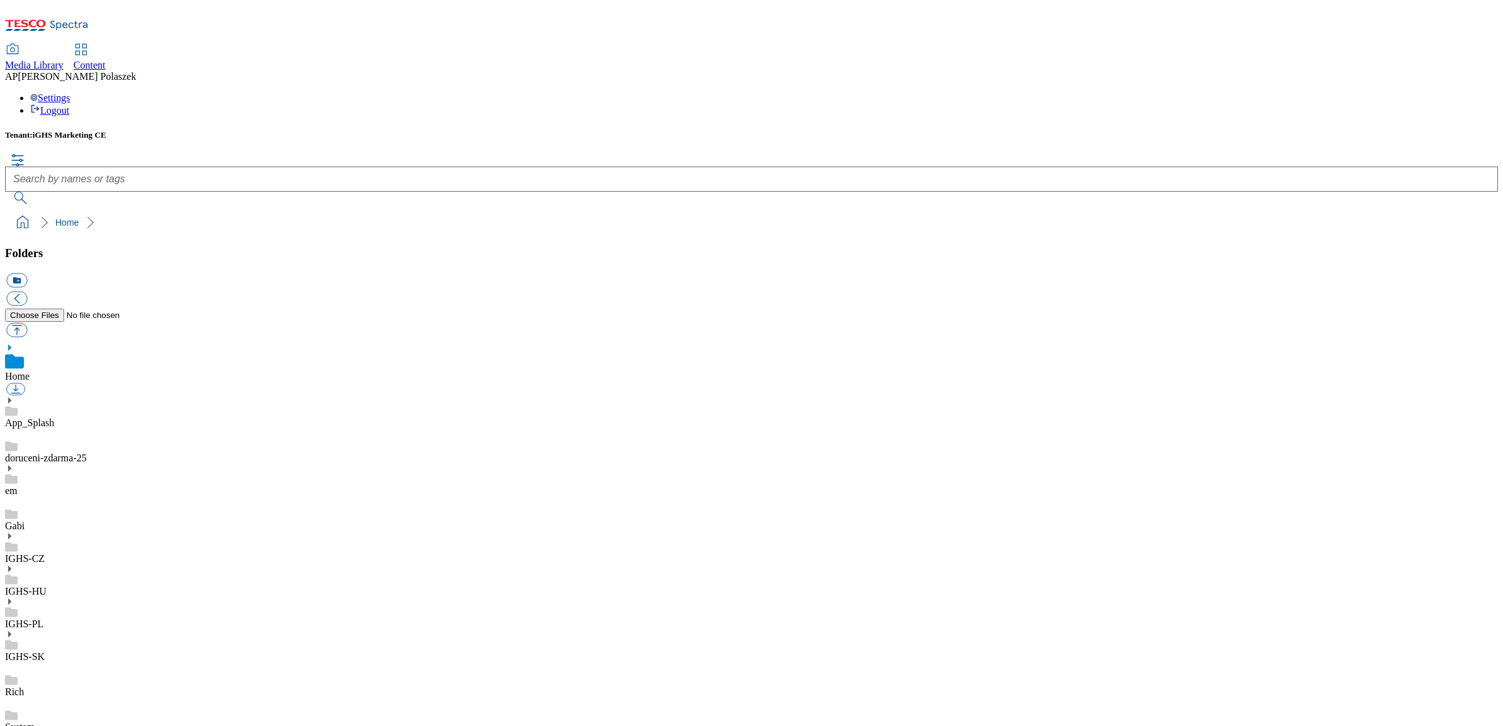
scroll to position [318, 0]
